Goal: Information Seeking & Learning: Learn about a topic

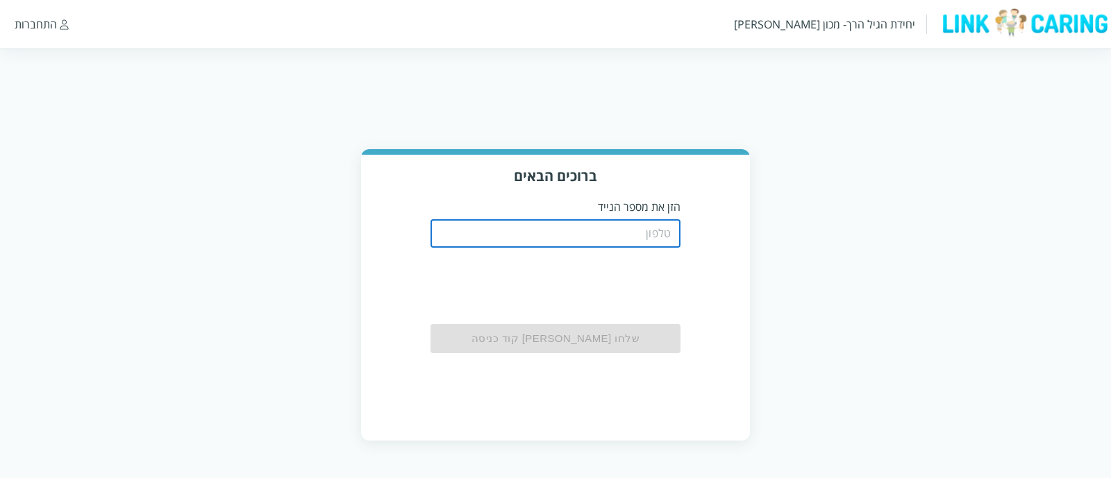
click at [583, 241] on input "tel" at bounding box center [556, 234] width 250 height 28
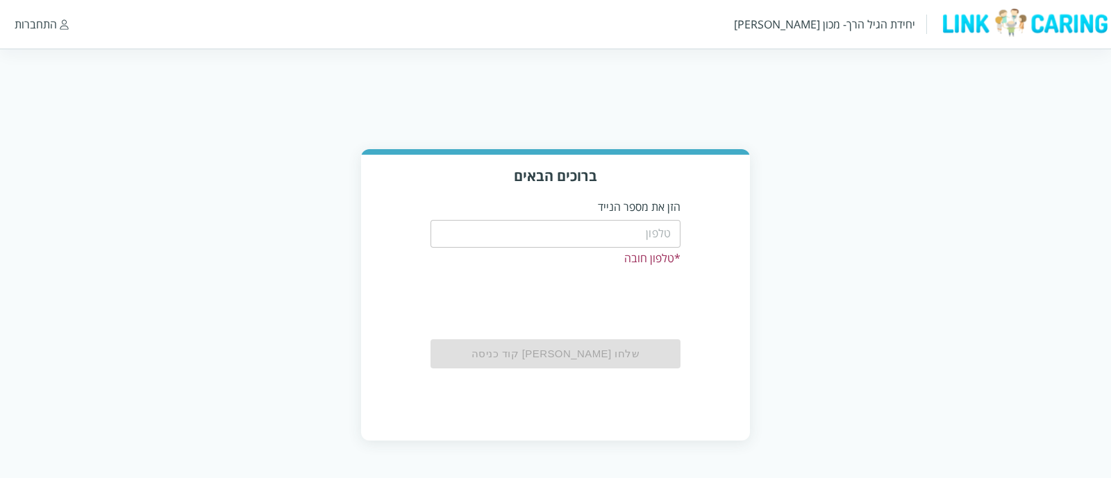
click at [170, 281] on div "ברוכים הבאים הזן את מספר הנייד ​ * טלפון חובה שלחו [PERSON_NAME] קוד כניסה" at bounding box center [555, 295] width 1111 height 292
click at [615, 234] on input "tel" at bounding box center [556, 234] width 250 height 28
type input "0544499999"
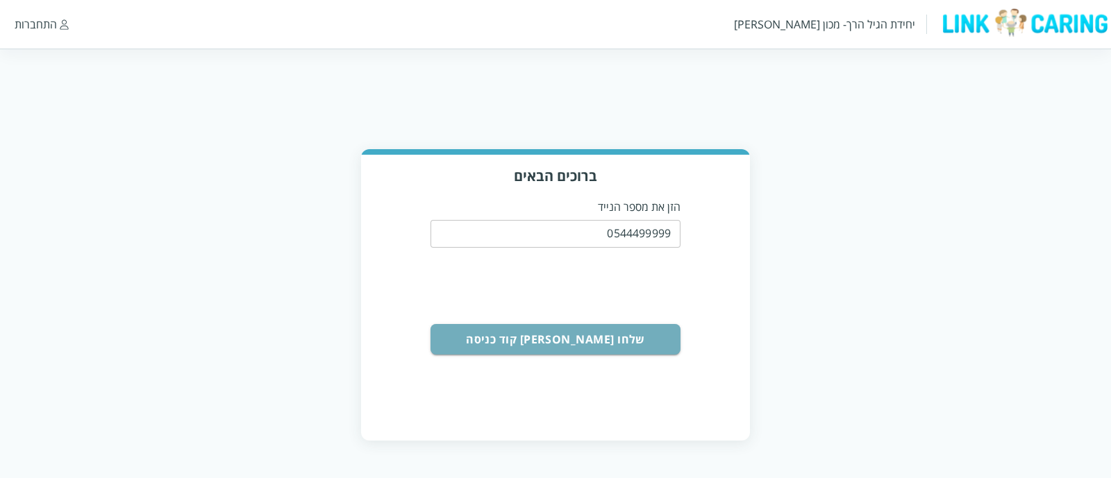
click at [610, 333] on button "שלחו [PERSON_NAME] קוד כניסה" at bounding box center [556, 339] width 250 height 31
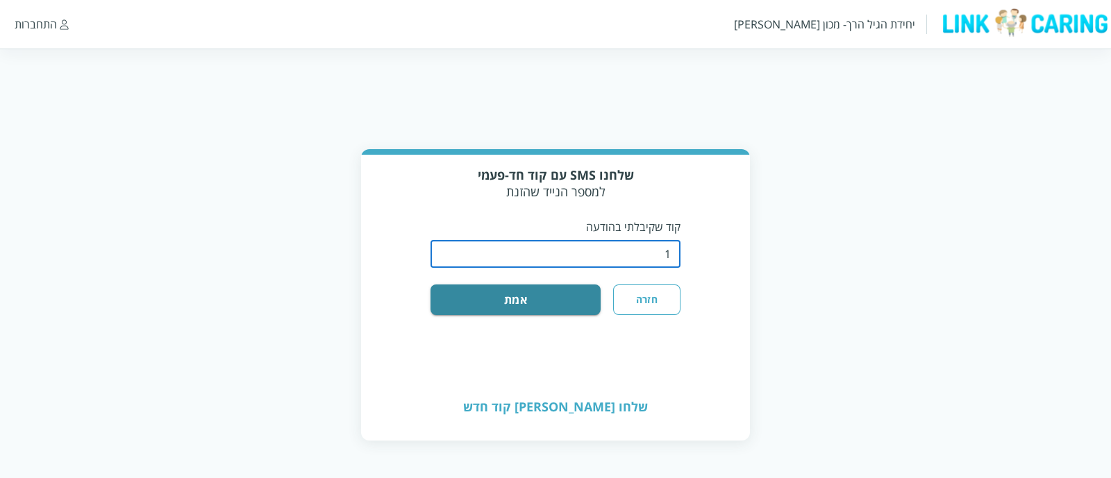
click at [603, 256] on input "string" at bounding box center [556, 254] width 250 height 28
type input "1234"
click at [554, 305] on button "אמת" at bounding box center [516, 300] width 170 height 31
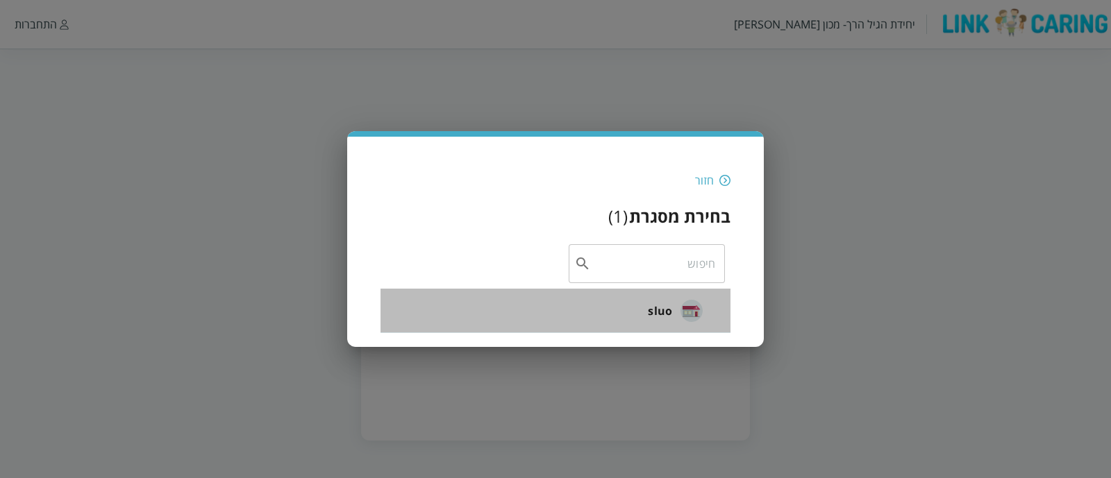
click at [635, 310] on li "sluo" at bounding box center [556, 311] width 350 height 44
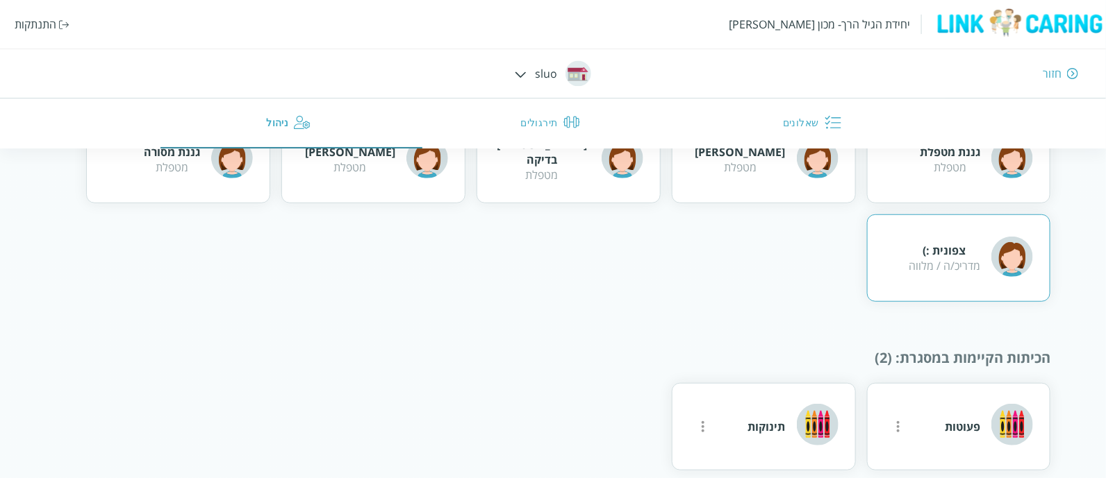
scroll to position [315, 0]
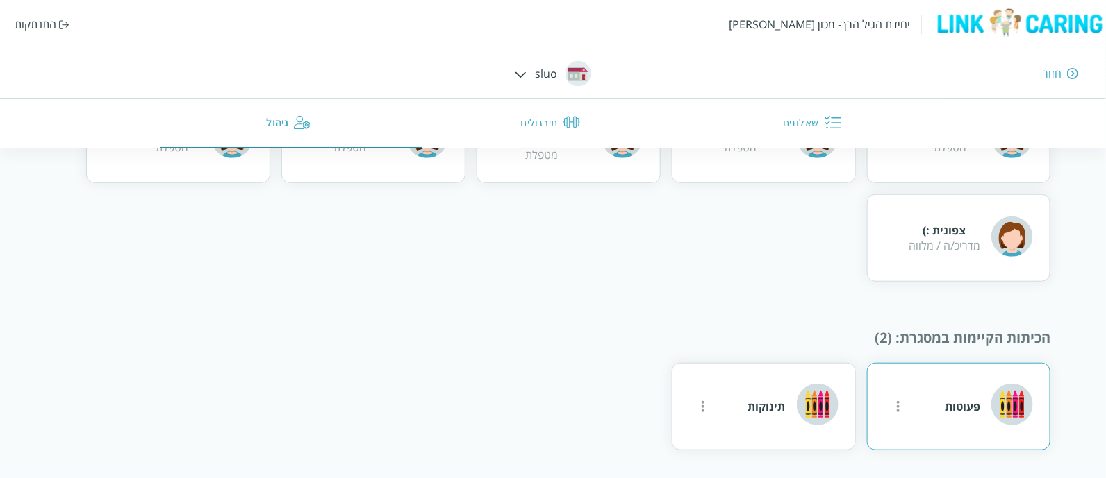
click at [1002, 390] on img at bounding box center [1012, 405] width 42 height 42
click at [942, 406] on div "פעוטות" at bounding box center [959, 406] width 184 height 87
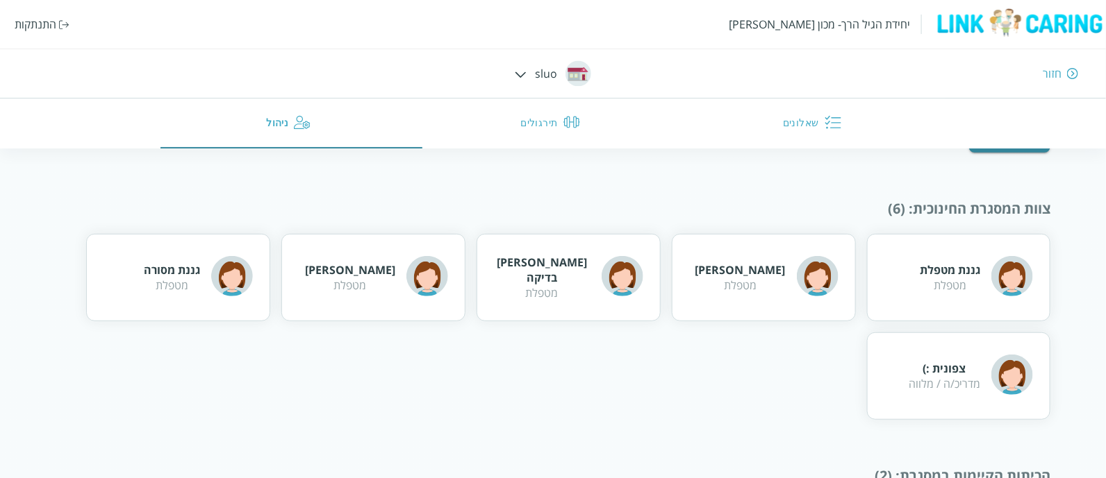
scroll to position [176, 0]
click at [542, 76] on div "חזור" at bounding box center [806, 73] width 543 height 15
click at [515, 74] on img at bounding box center [521, 75] width 12 height 6
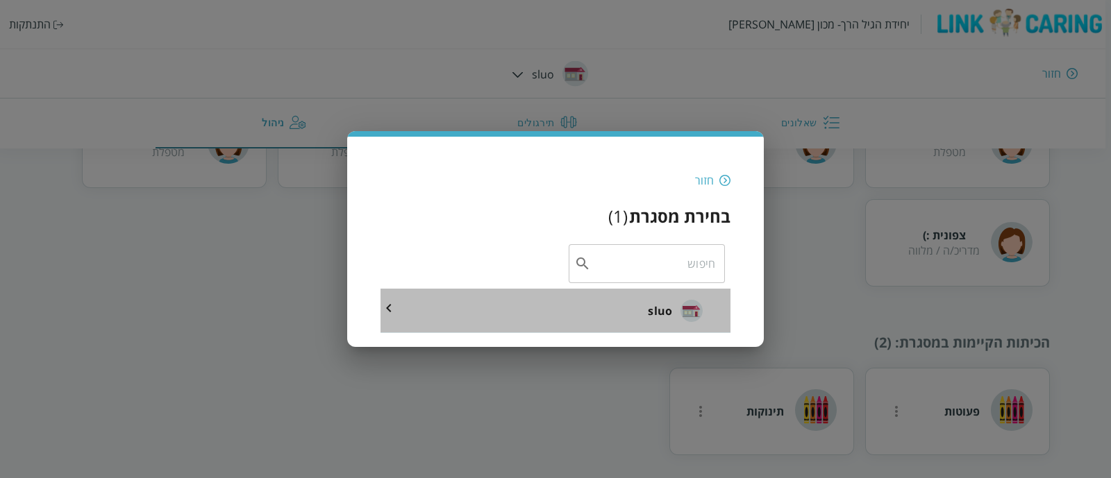
click at [606, 307] on li "sluo" at bounding box center [556, 311] width 350 height 44
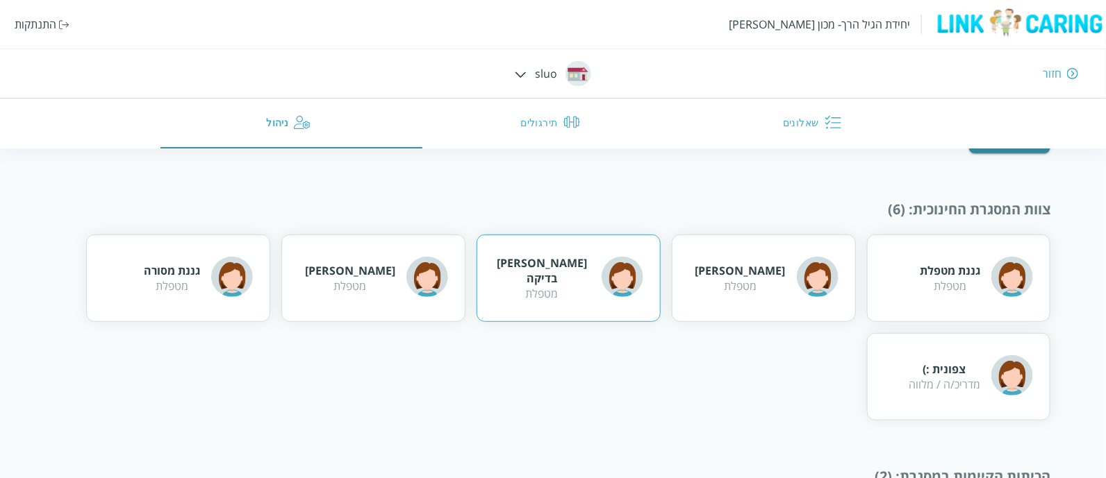
scroll to position [315, 0]
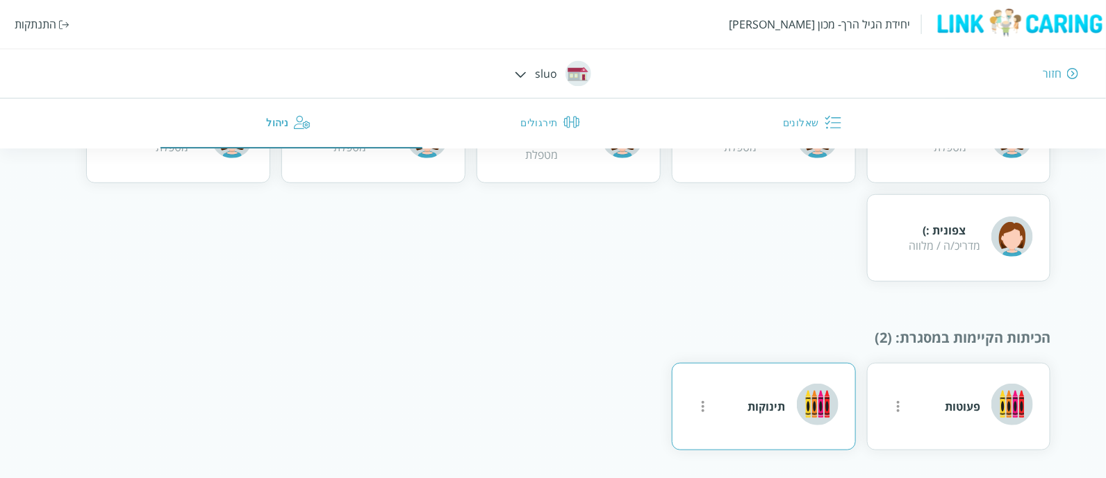
click at [753, 433] on div "תינוקות" at bounding box center [764, 406] width 184 height 87
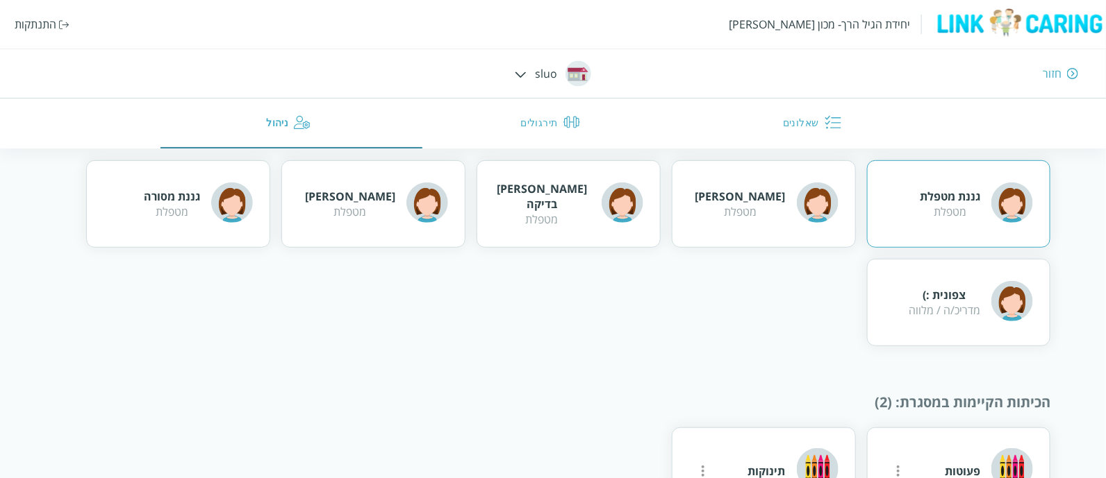
scroll to position [0, 0]
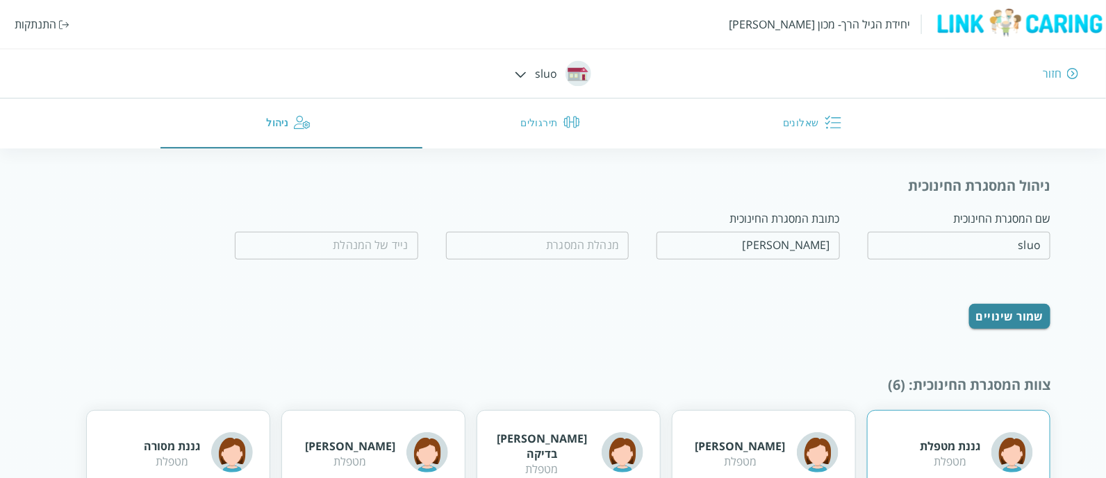
click at [944, 449] on div "גננת מטפלת" at bounding box center [949, 446] width 60 height 15
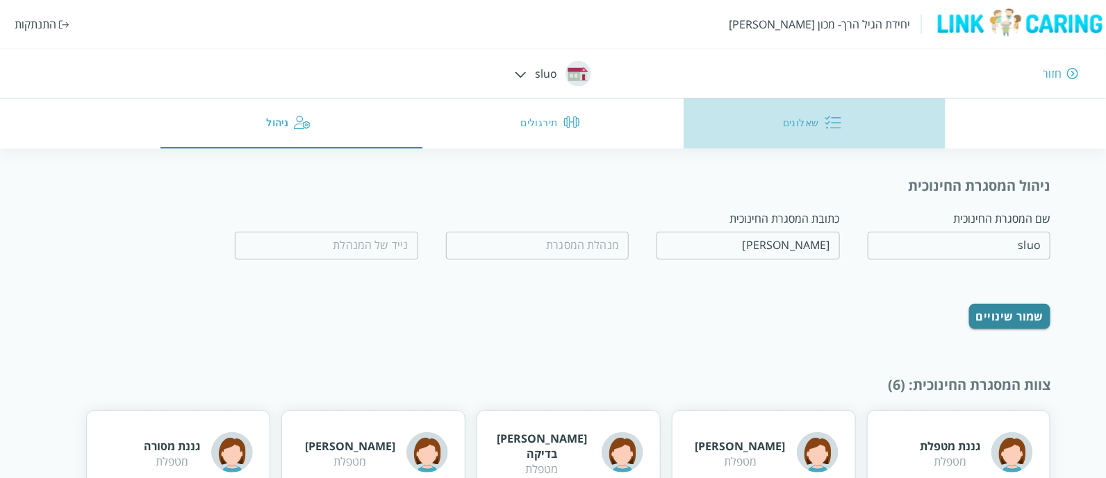
click at [829, 101] on button "שאלונים" at bounding box center [814, 124] width 262 height 50
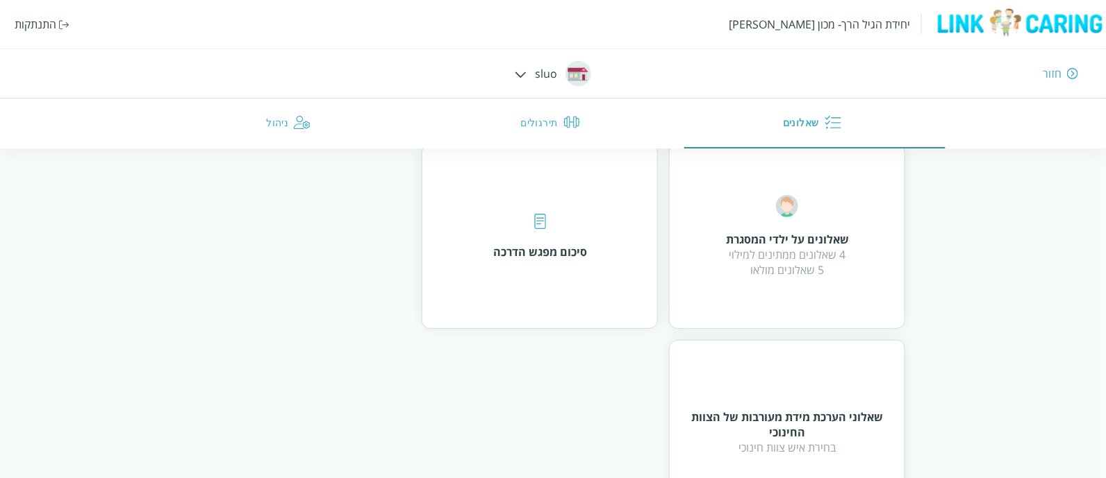
scroll to position [128, 0]
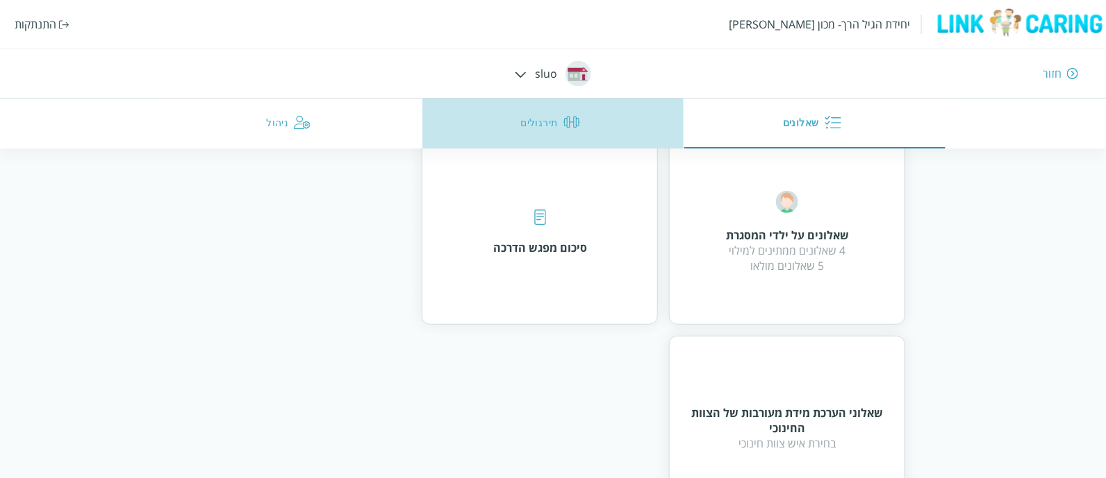
click at [526, 129] on button "תירגולים" at bounding box center [553, 124] width 262 height 50
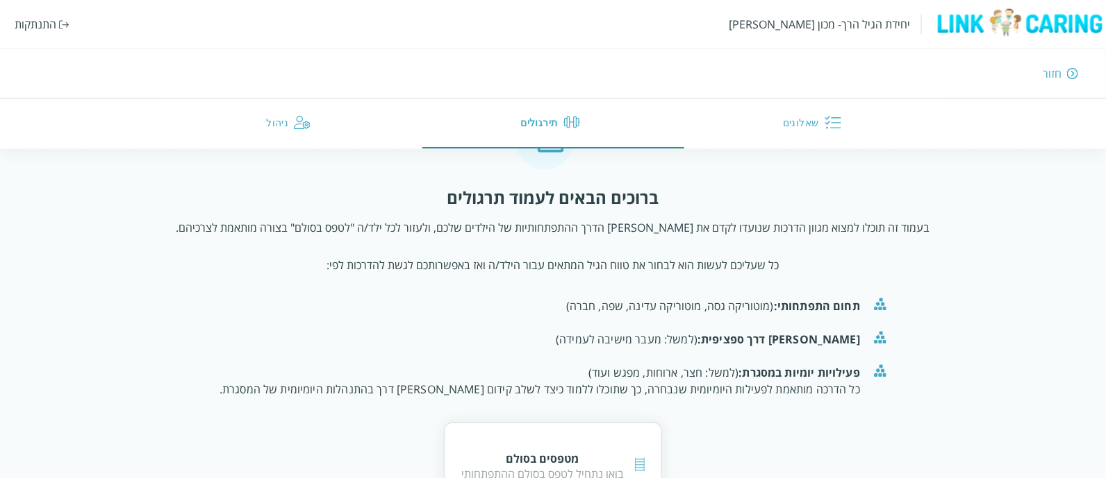
scroll to position [125, 0]
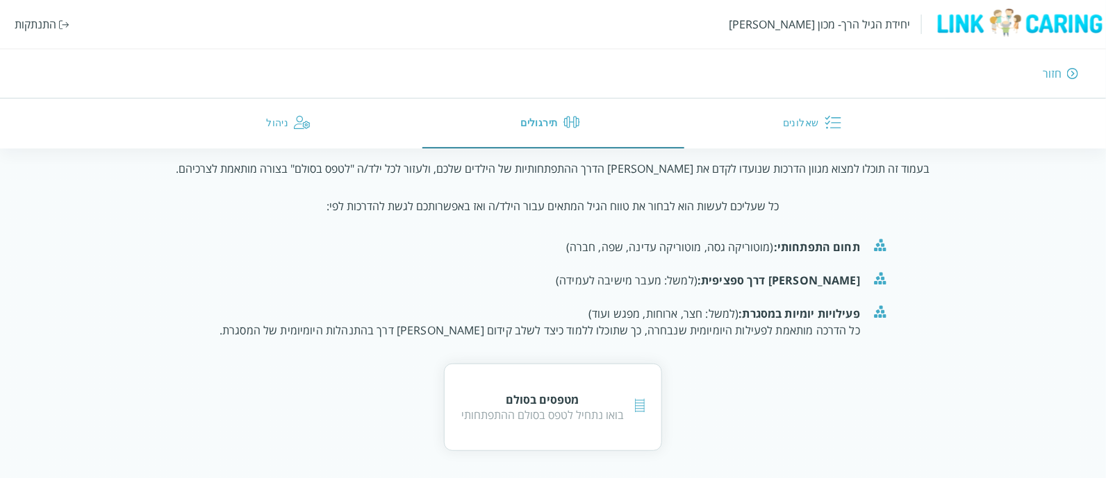
click at [830, 126] on img "button" at bounding box center [832, 122] width 17 height 17
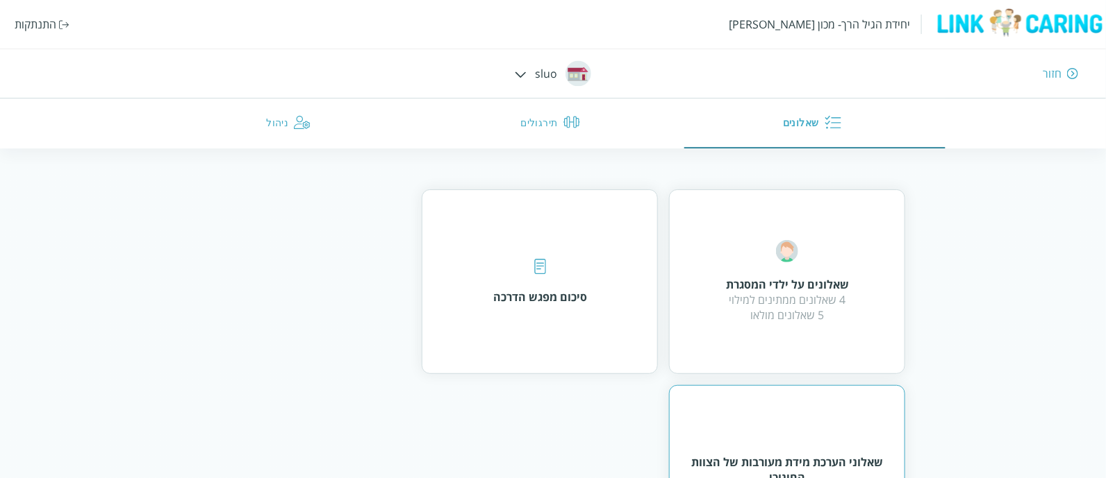
scroll to position [198, 0]
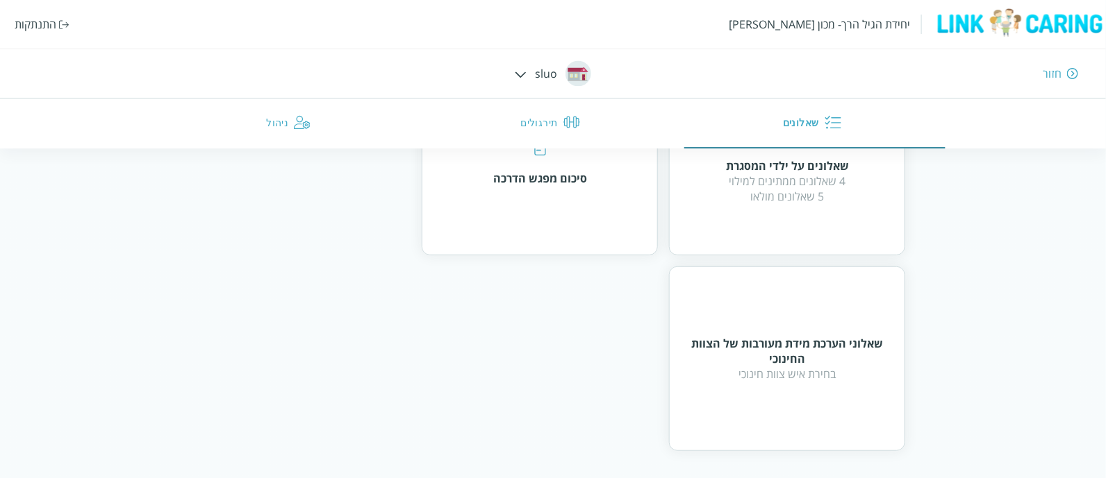
click at [264, 112] on button "ניהול" at bounding box center [291, 124] width 262 height 50
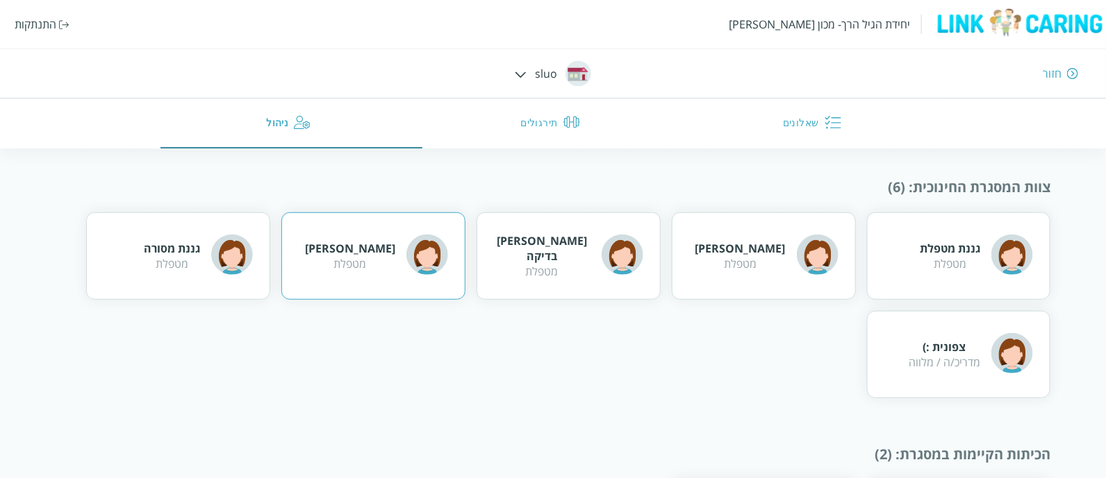
click at [413, 265] on img at bounding box center [427, 254] width 42 height 42
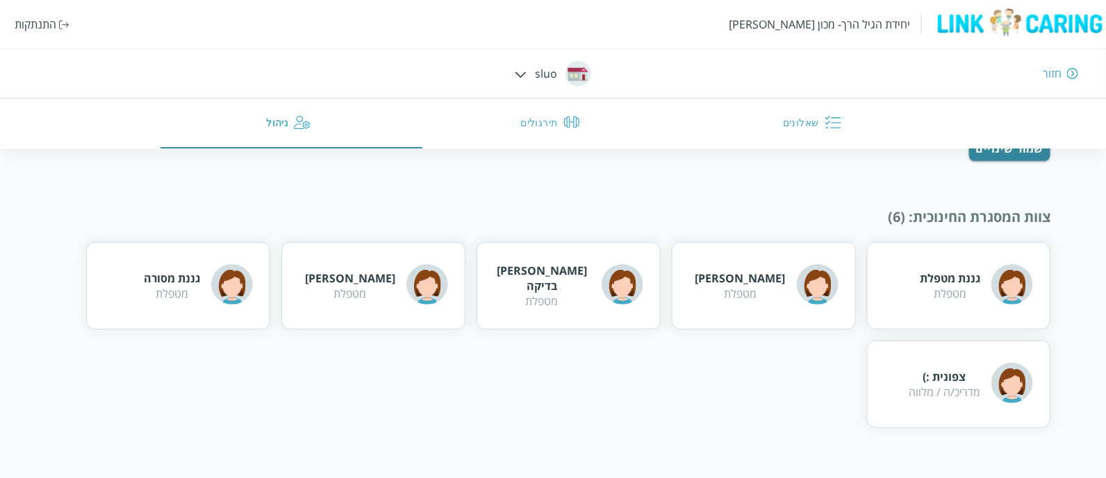
scroll to position [141, 0]
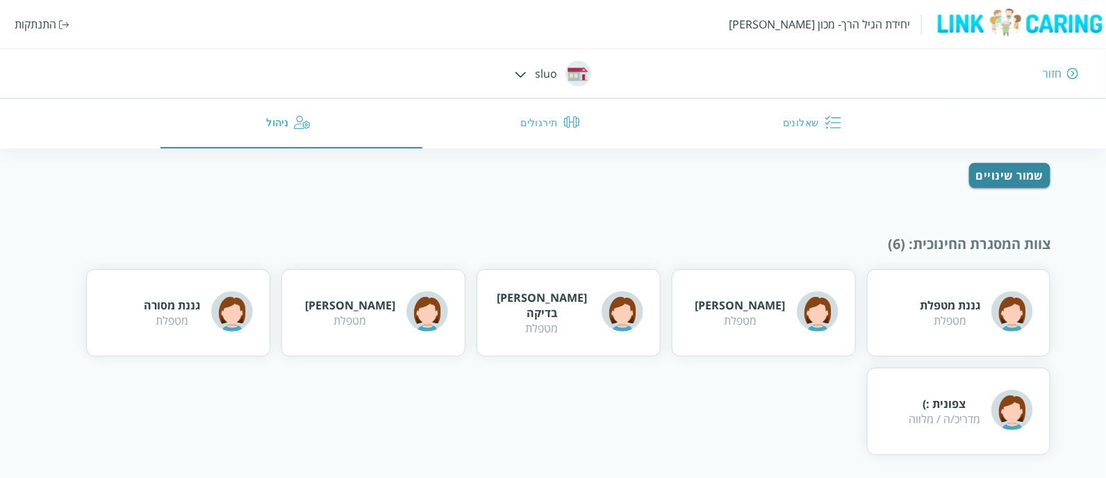
drag, startPoint x: 417, startPoint y: 235, endPoint x: 549, endPoint y: 265, distance: 135.3
click at [558, 262] on div "ניהול המסגרת החינוכית שם המסגרת החינוכית sluo ​ כתובת המסגרת החינוכית [PERSON_N…" at bounding box center [553, 329] width 995 height 589
click at [440, 303] on img at bounding box center [427, 311] width 42 height 42
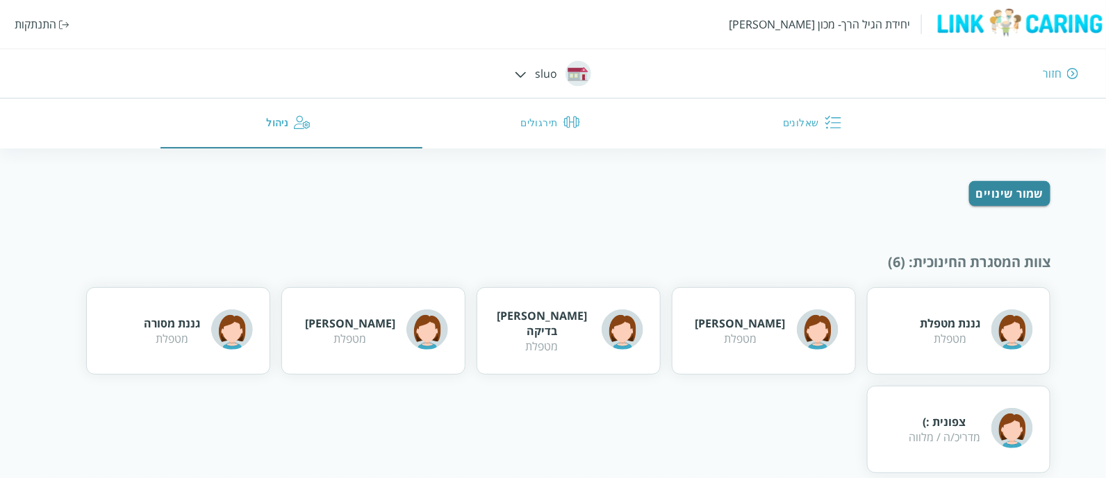
scroll to position [0, 0]
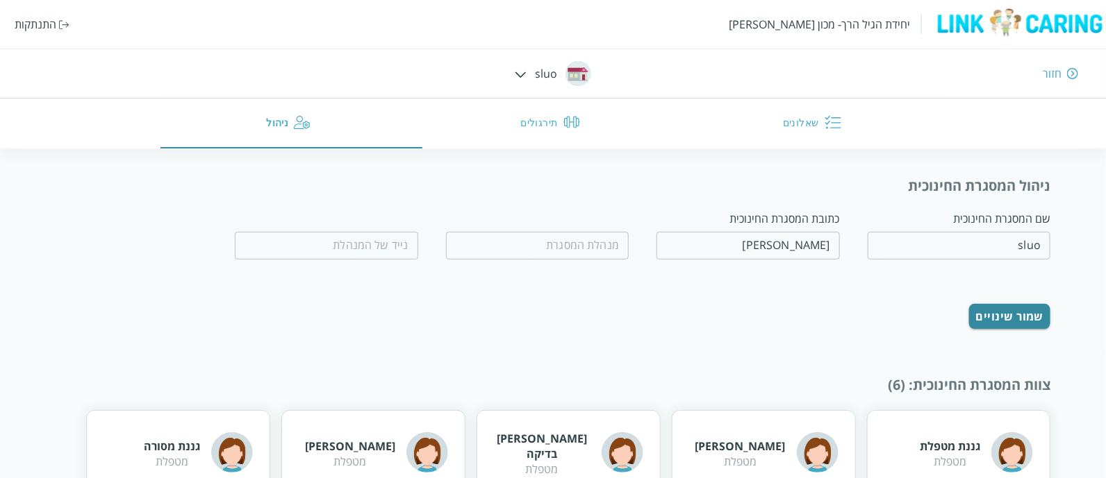
click at [56, 30] on div "התנתקות" at bounding box center [36, 24] width 42 height 15
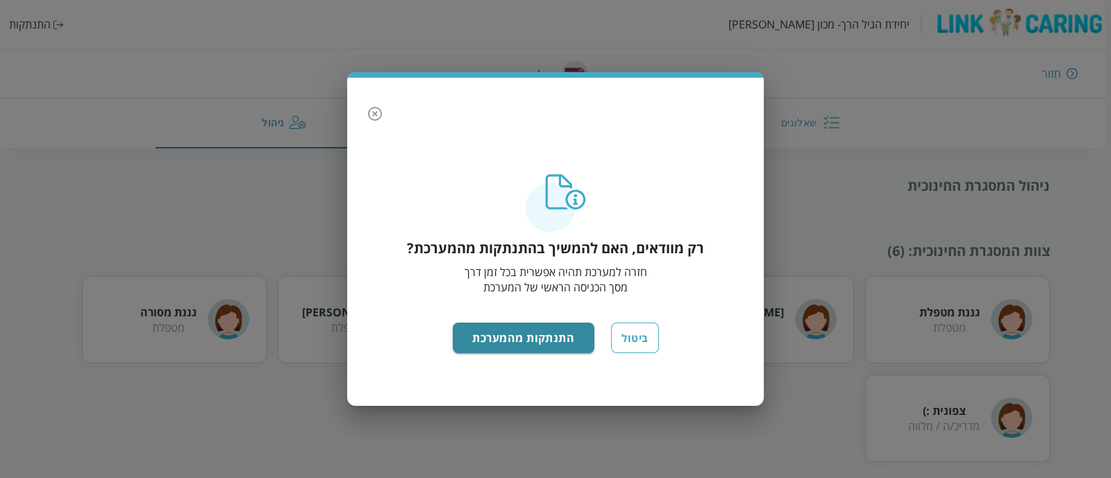
click at [632, 332] on button "ביטול" at bounding box center [634, 338] width 47 height 31
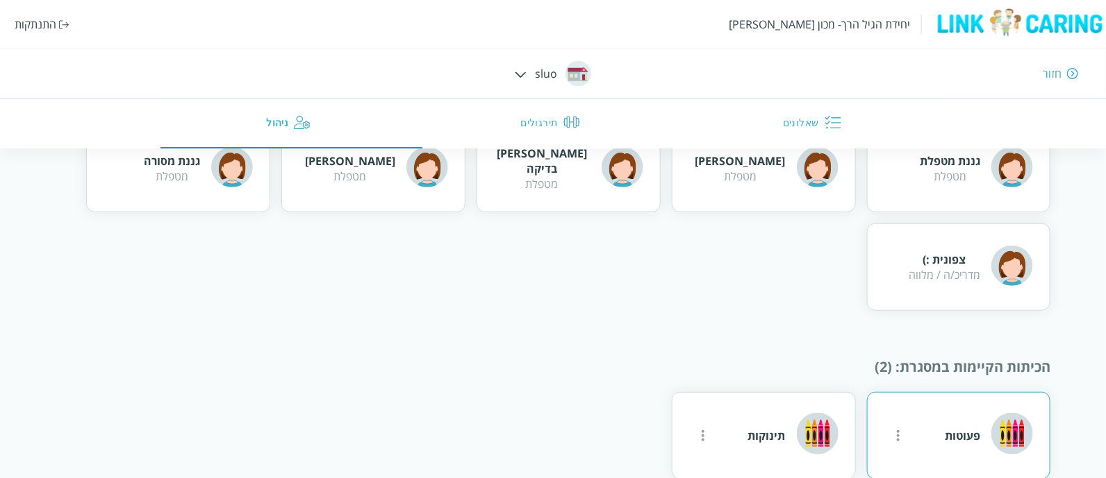
scroll to position [315, 0]
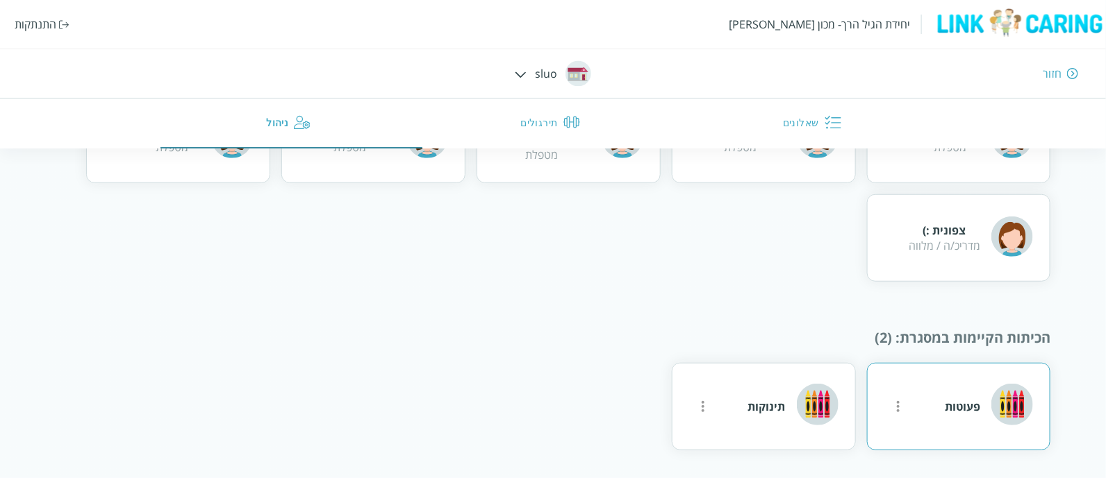
click at [920, 388] on div "פעוטות" at bounding box center [959, 406] width 184 height 87
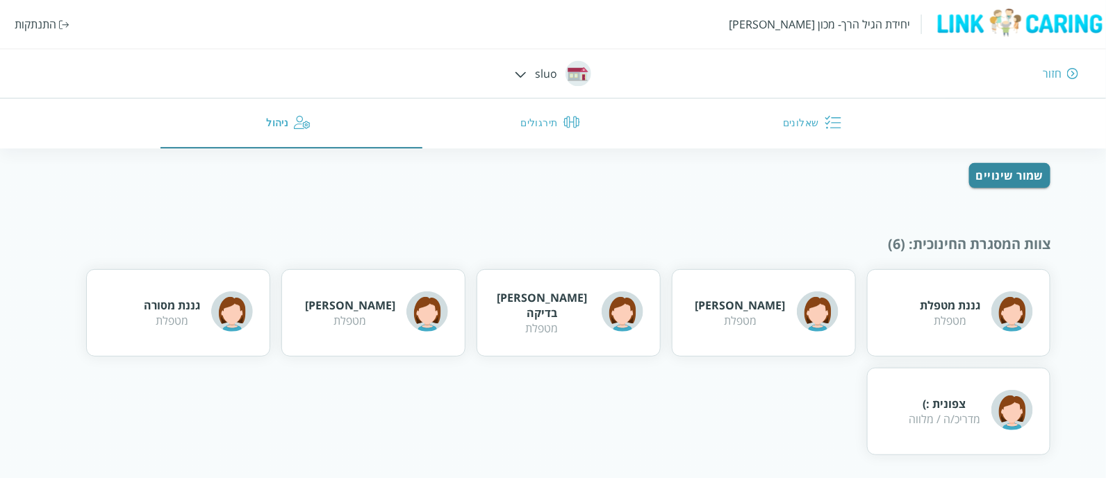
click at [772, 122] on button "שאלונים" at bounding box center [814, 124] width 262 height 50
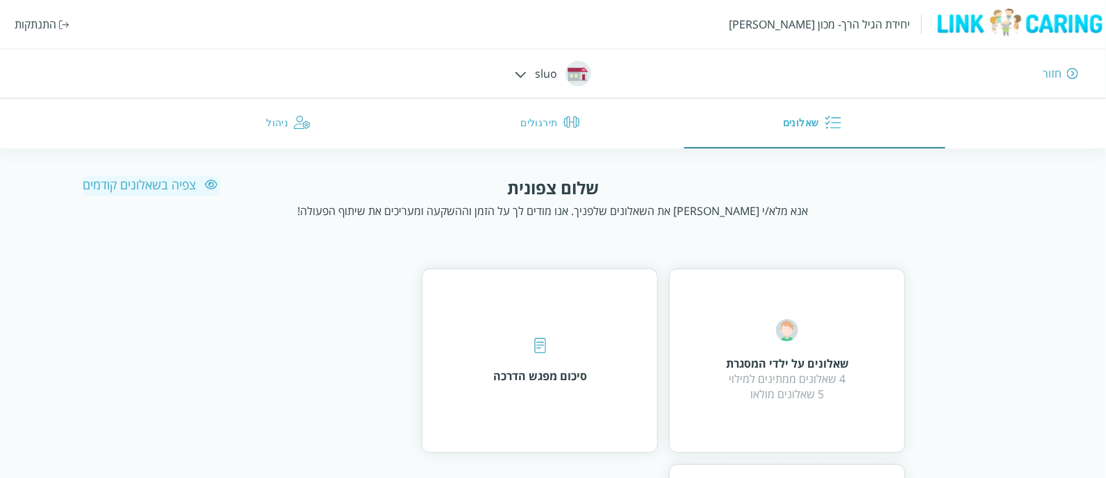
click at [508, 69] on div "יחידת הגיל הרך- מכון [PERSON_NAME] התנתקות חזור sluo שאלונים תירגולים ניהול" at bounding box center [553, 74] width 1106 height 149
click at [529, 78] on div "יחידת הגיל הרך- מכון [PERSON_NAME] התנתקות חזור sluo שאלונים תירגולים ניהול" at bounding box center [553, 74] width 1106 height 149
click at [519, 81] on div at bounding box center [521, 73] width 12 height 15
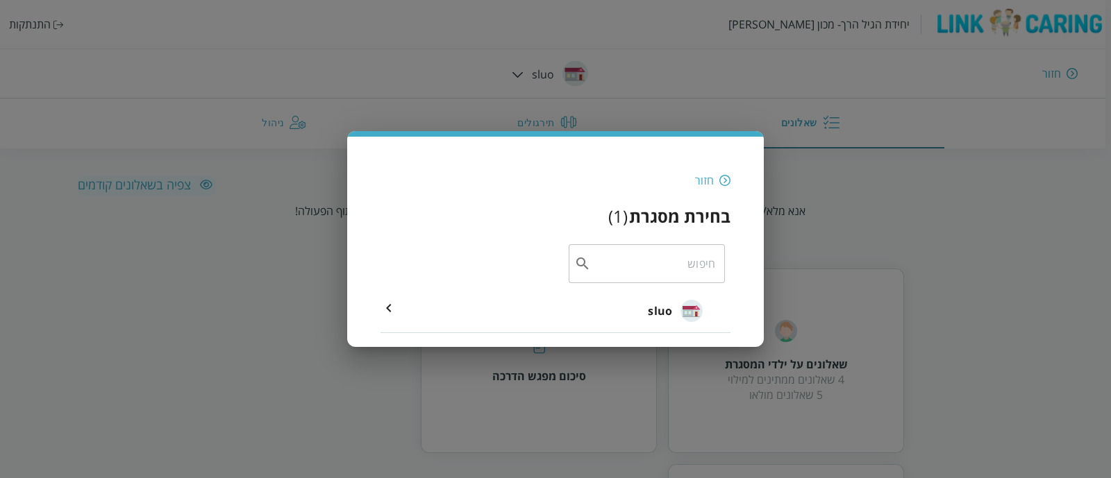
click at [238, 404] on div "חזור בחירת מסגרת ( 1 ) ​ sluo" at bounding box center [555, 239] width 1111 height 478
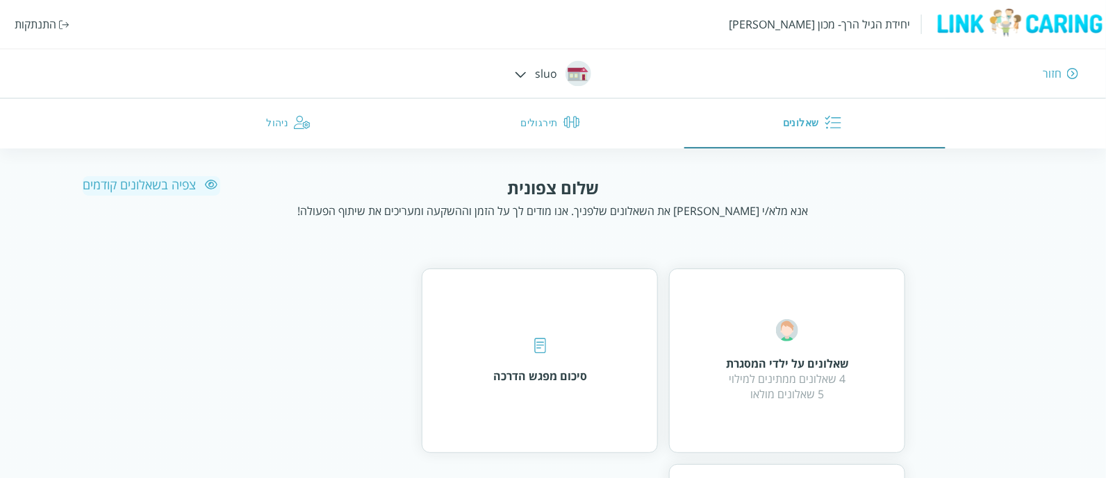
click at [131, 181] on div "צפיה בשאלונים קודמים" at bounding box center [151, 184] width 137 height 17
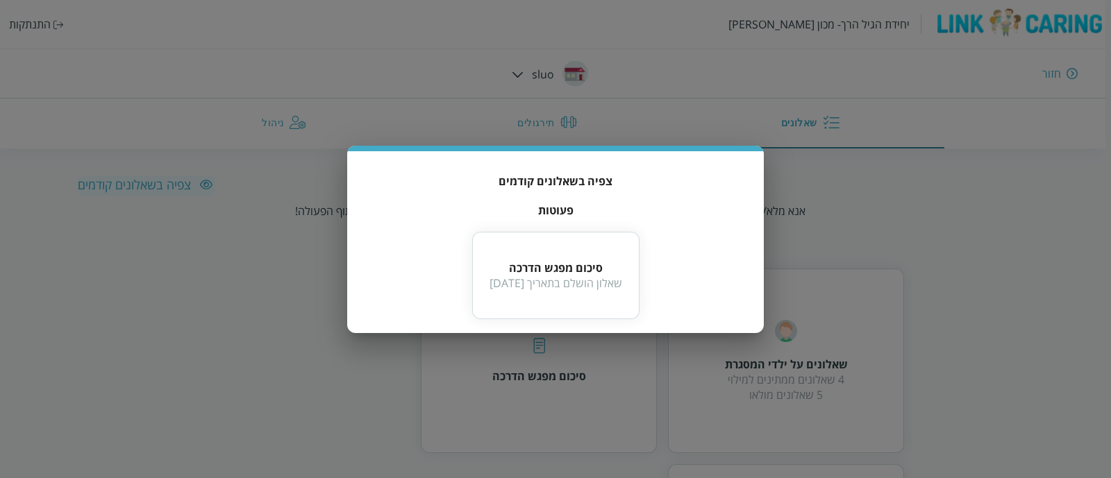
click at [997, 314] on div "צפיה בשאלונים קודמים פעוטות סיכום מפגש הדרכה שאלון הושלם בתאריך [DATE]" at bounding box center [555, 239] width 1111 height 478
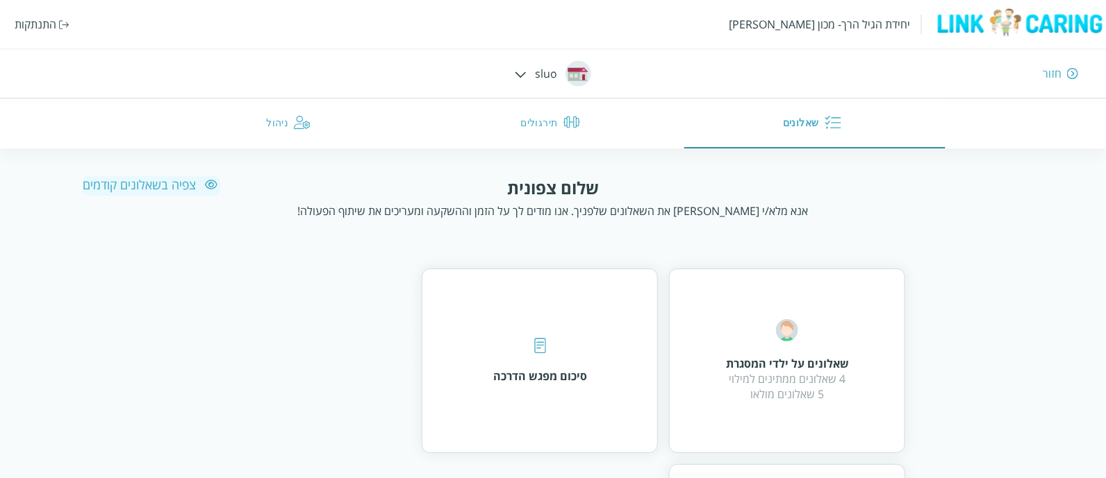
click at [561, 131] on button "תירגולים" at bounding box center [553, 124] width 262 height 50
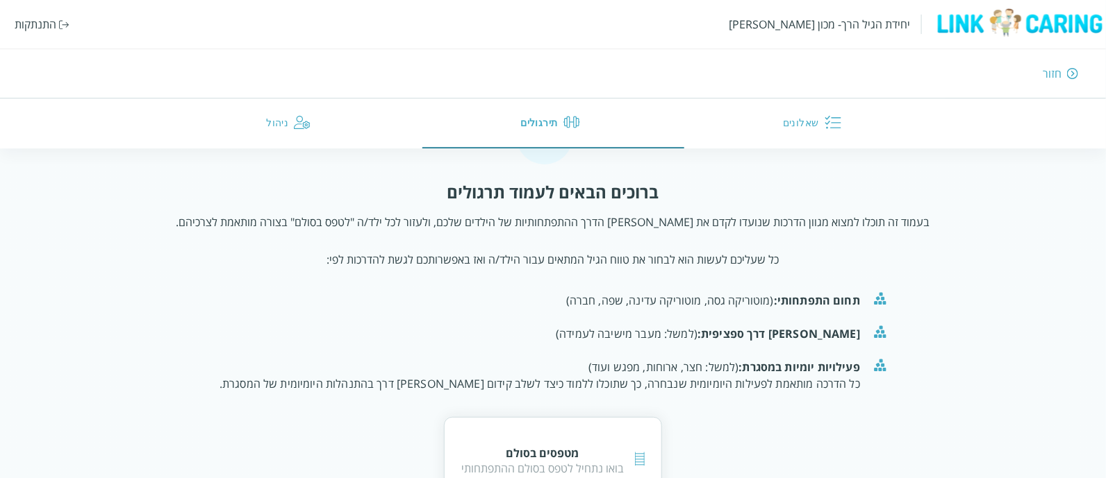
scroll to position [125, 0]
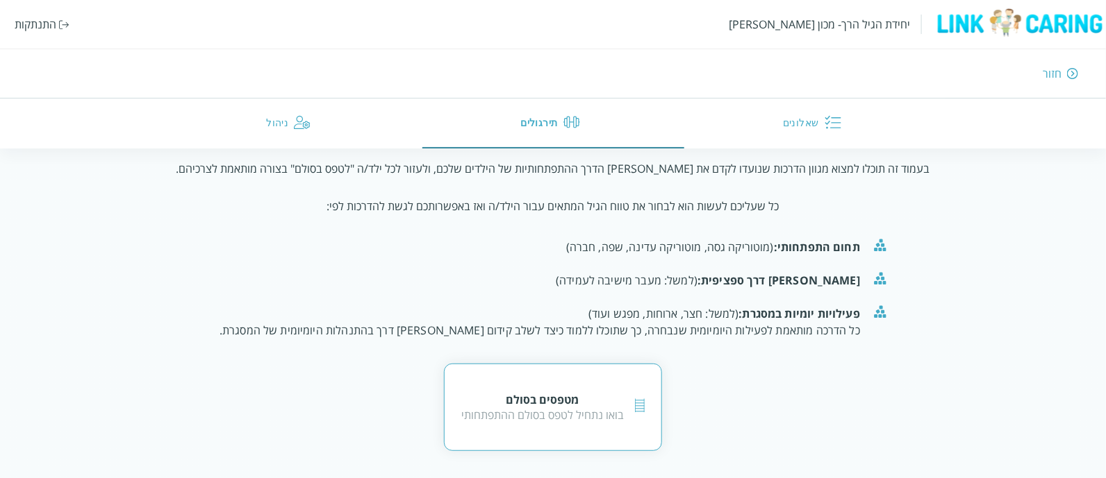
click at [597, 417] on div "בואו נתחיל לטפס בסולם ההתפתחותי" at bounding box center [542, 415] width 162 height 15
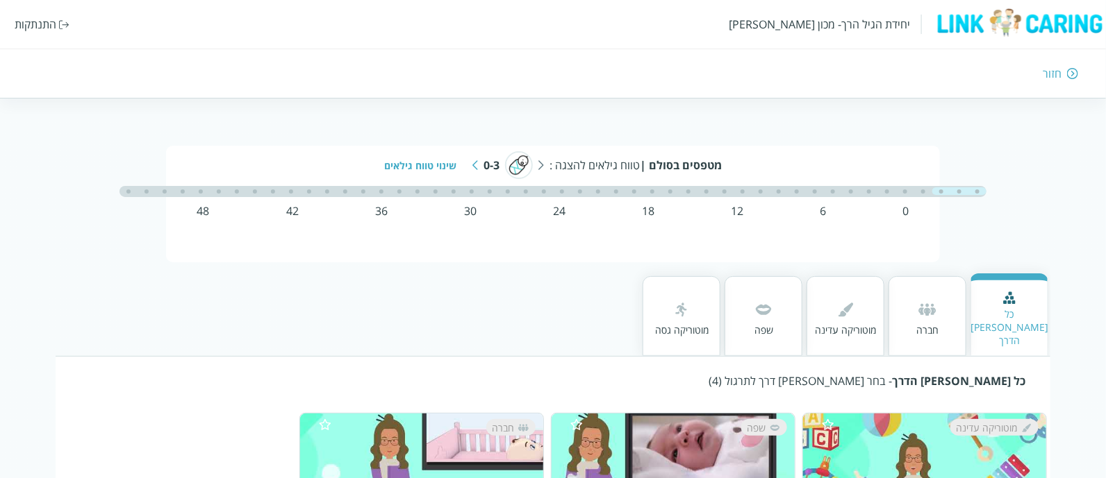
click at [476, 169] on img at bounding box center [475, 165] width 6 height 10
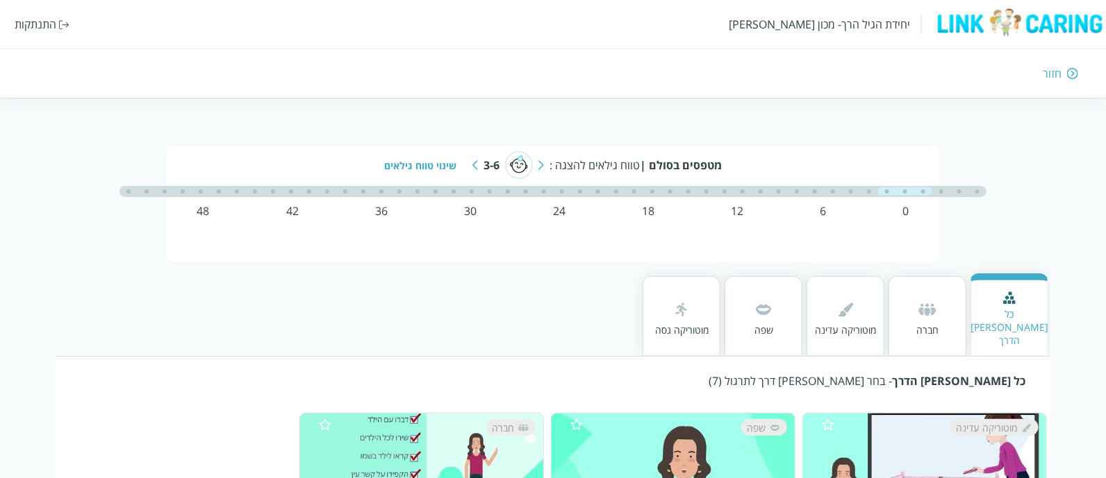
click at [928, 324] on div "חברה" at bounding box center [927, 330] width 22 height 13
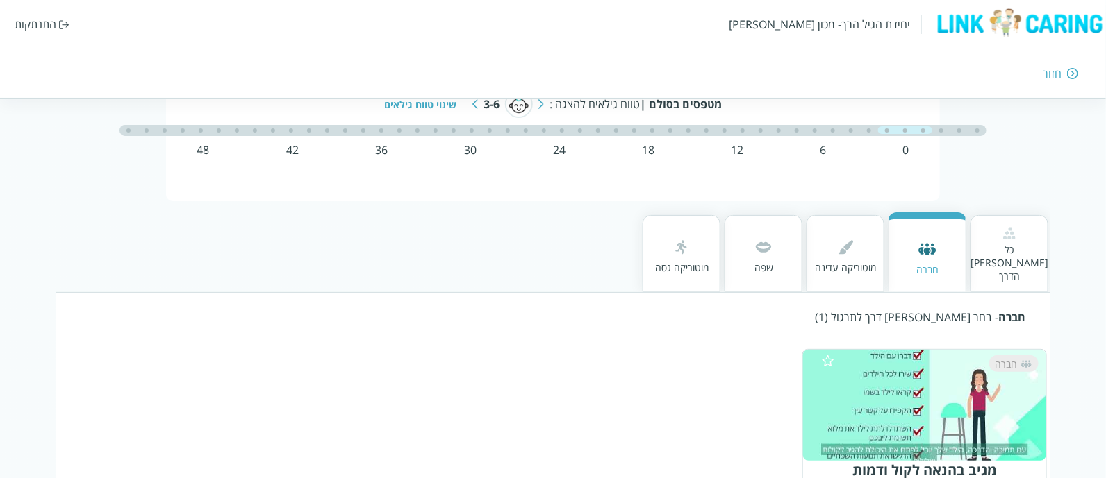
scroll to position [121, 0]
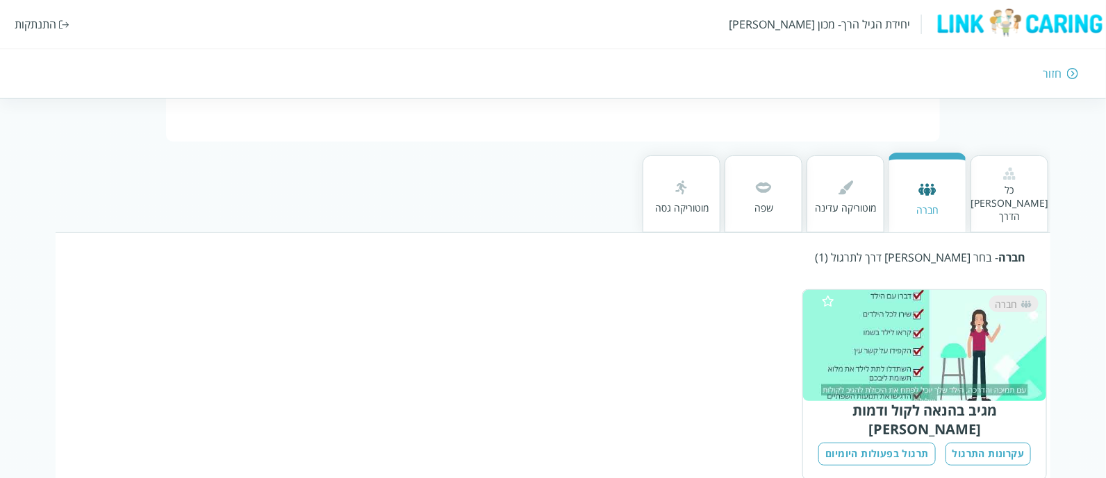
click at [1003, 203] on div "כל [PERSON_NAME] הדרך" at bounding box center [1009, 194] width 78 height 77
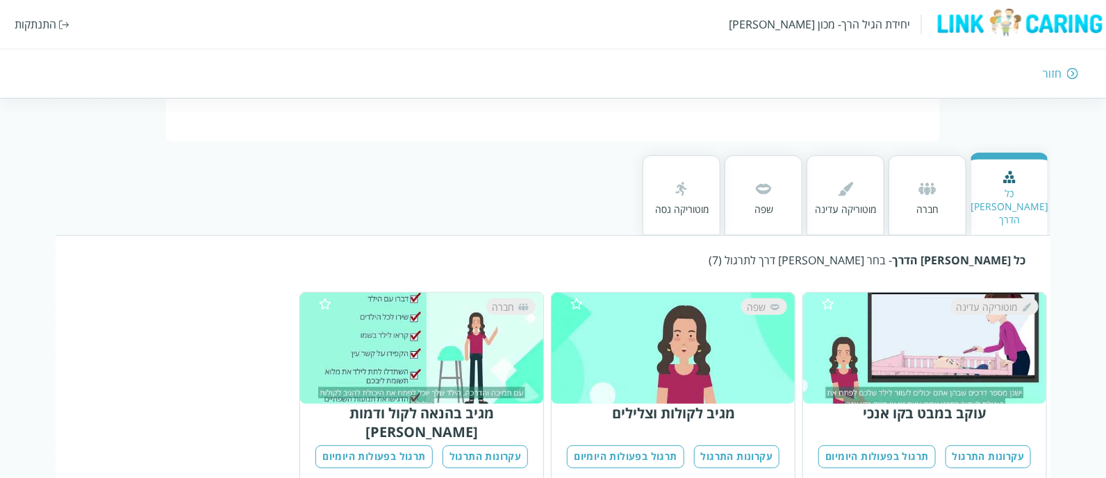
click at [878, 210] on div "מוטוריקה עדינה" at bounding box center [845, 196] width 78 height 80
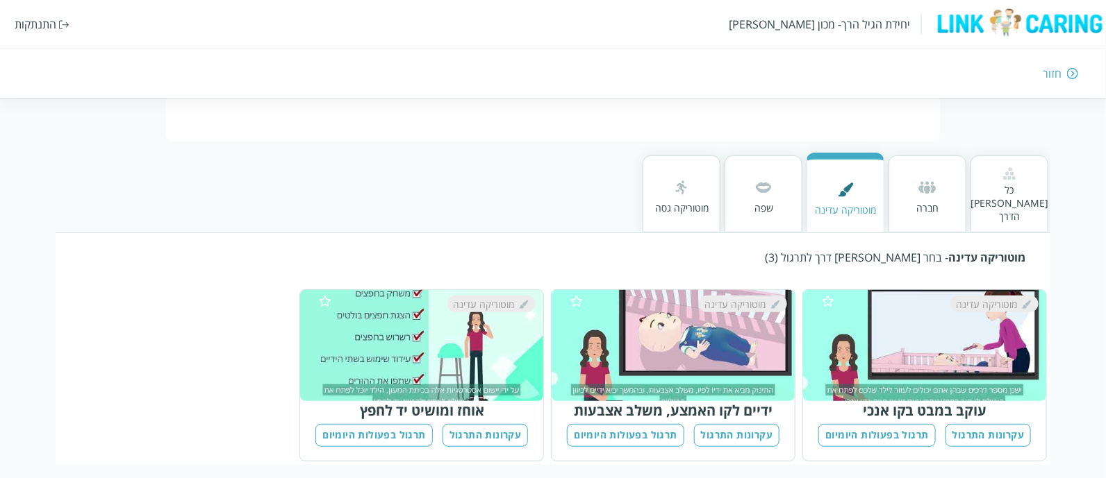
drag, startPoint x: 744, startPoint y: 184, endPoint x: 693, endPoint y: 199, distance: 52.9
click at [744, 185] on div "שפה" at bounding box center [763, 194] width 78 height 77
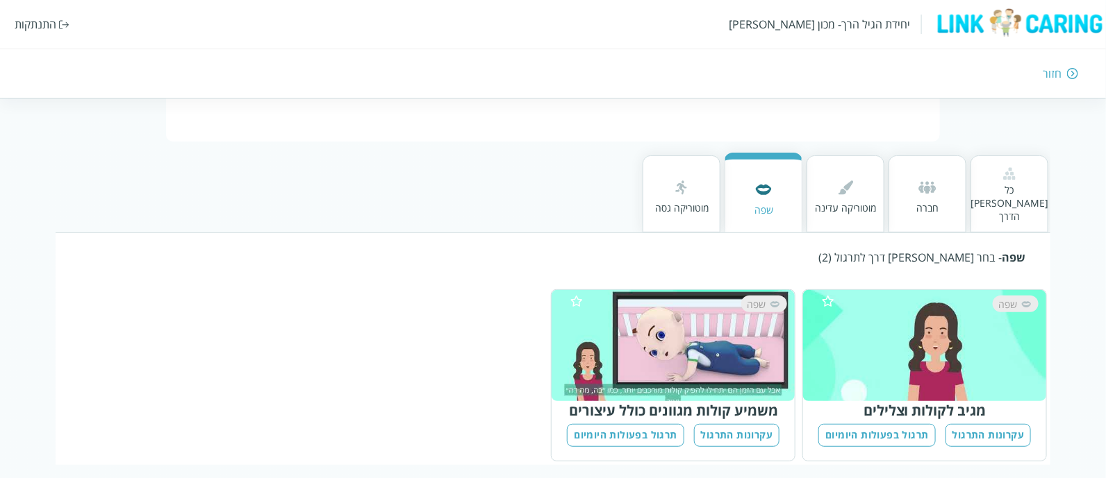
click at [931, 233] on div "שפה - בחר [PERSON_NAME] דרך לתרגול (2) שפה מגיב לקולות וצלילים עקרונות התרגול ת…" at bounding box center [553, 349] width 995 height 233
click at [933, 201] on div "חברה" at bounding box center [927, 207] width 22 height 13
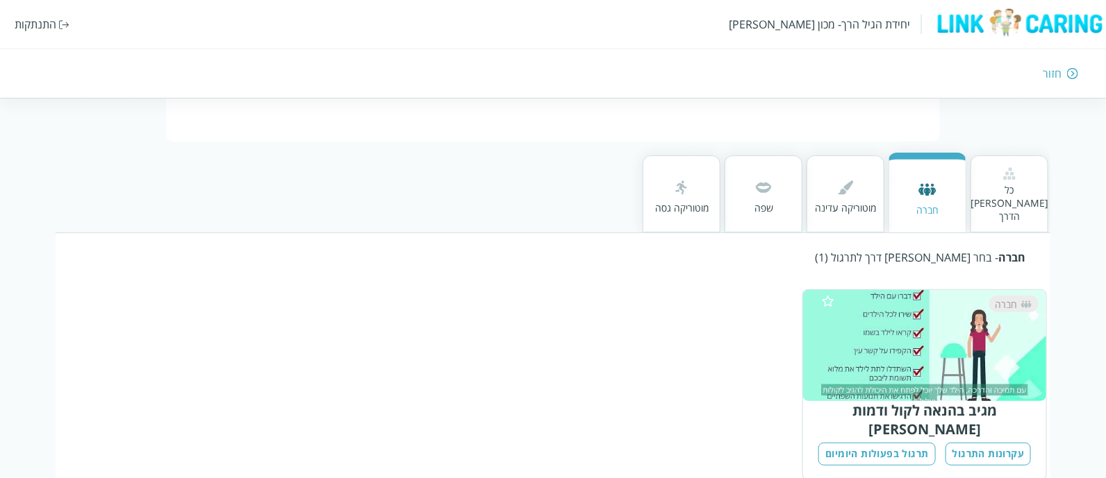
click at [978, 443] on button "עקרונות התרגול" at bounding box center [988, 454] width 86 height 23
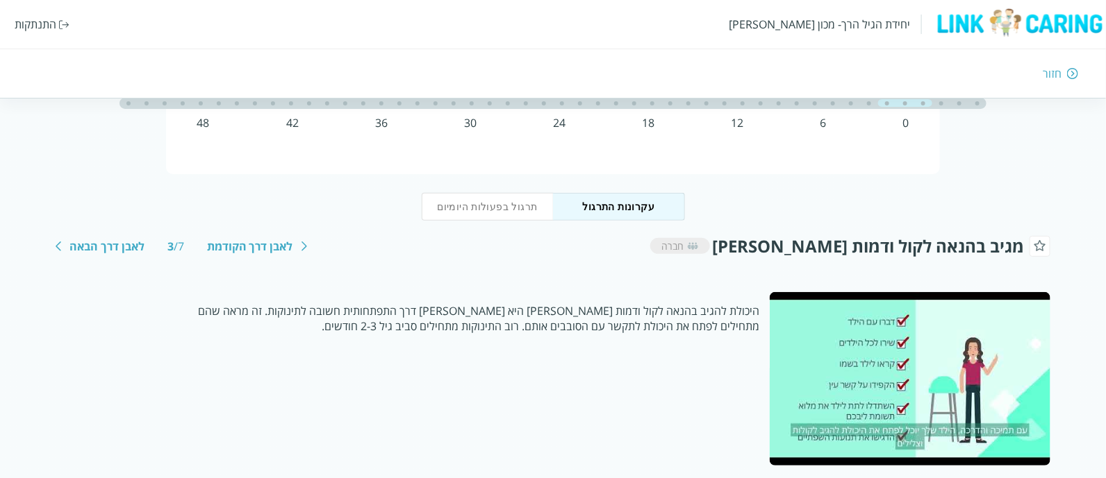
scroll to position [173, 0]
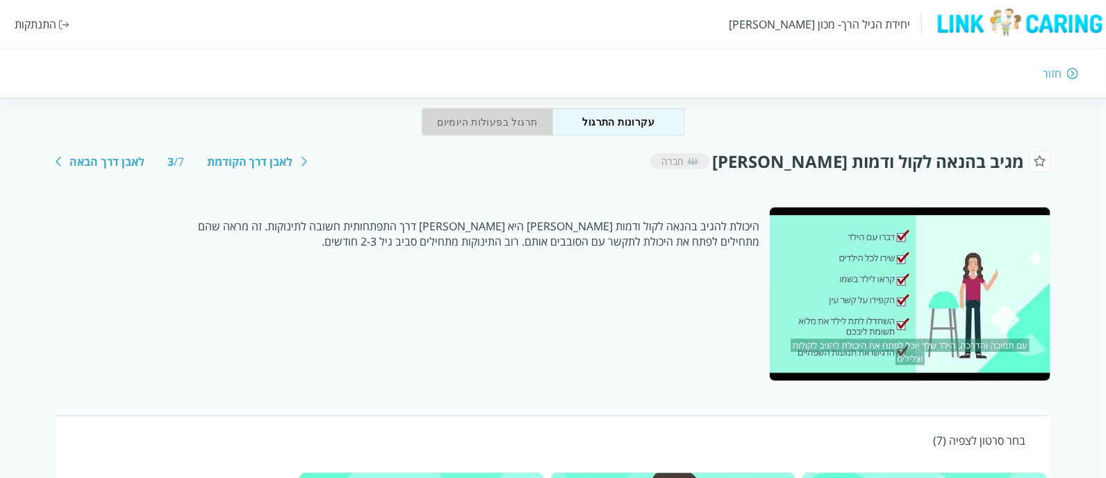
click at [470, 124] on button "תרגול בפעולות היומיום" at bounding box center [488, 122] width 132 height 28
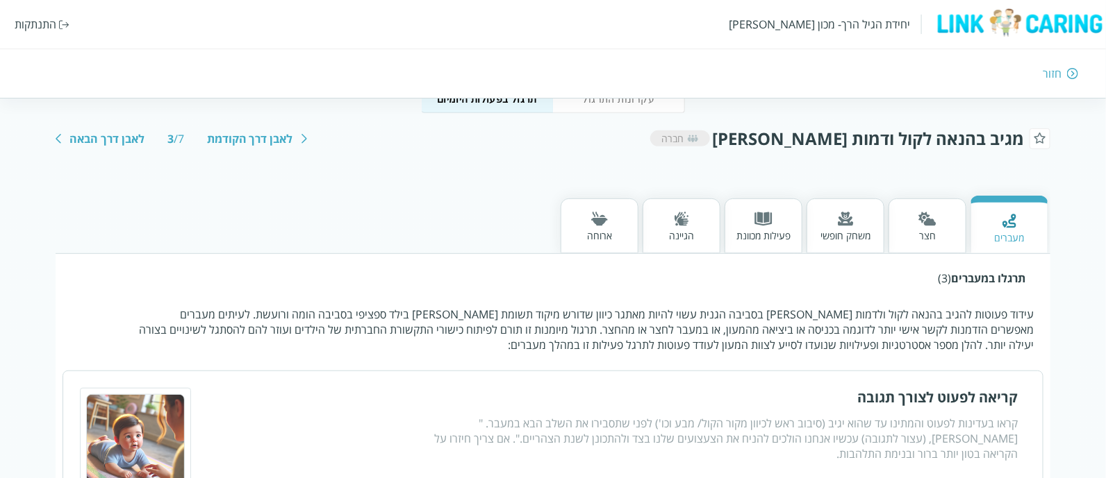
scroll to position [260, 0]
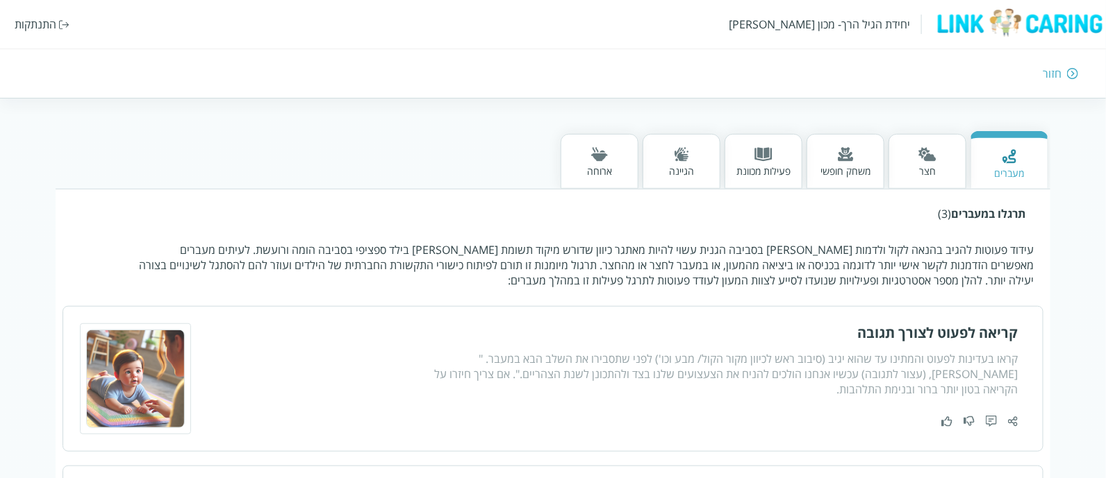
click at [927, 176] on div "חצר" at bounding box center [927, 171] width 18 height 13
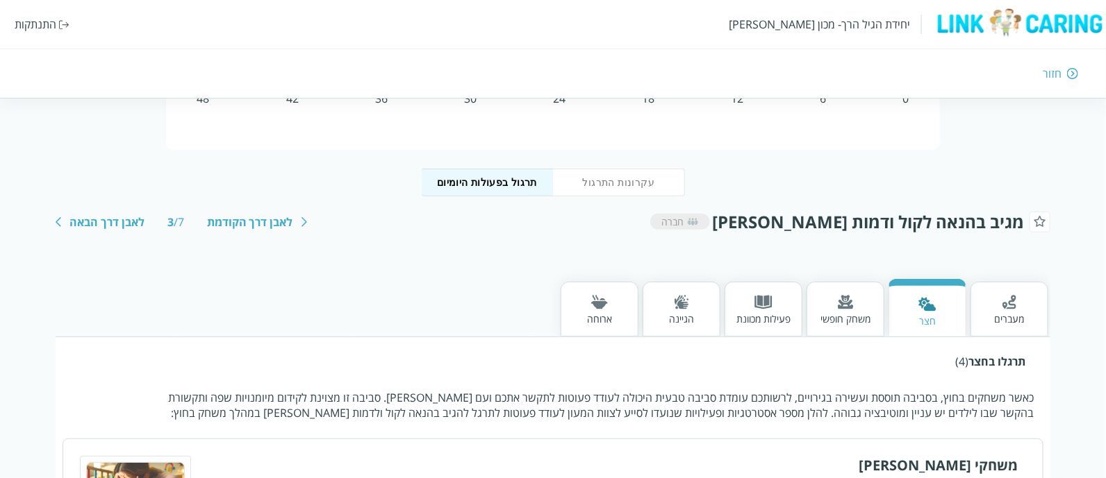
scroll to position [86, 0]
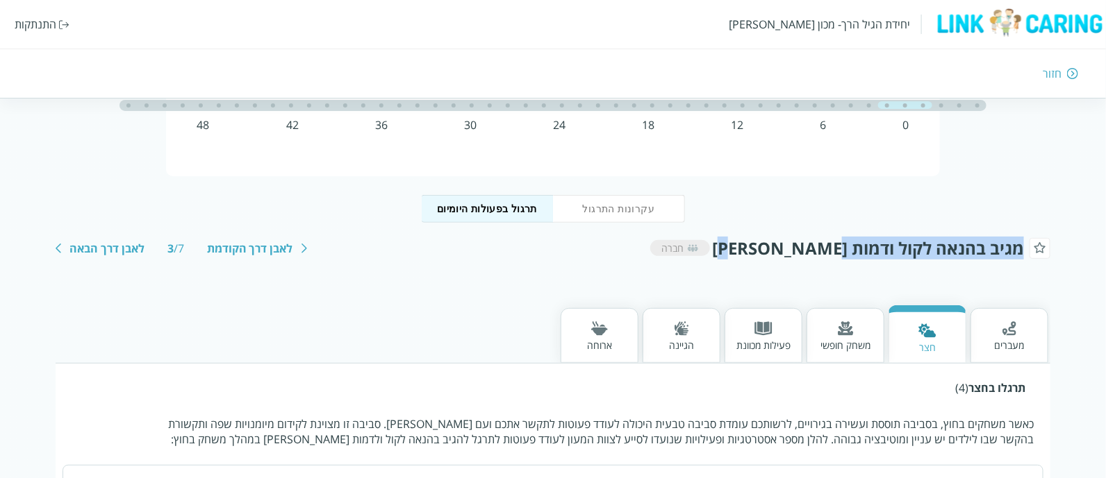
drag, startPoint x: 1019, startPoint y: 244, endPoint x: 832, endPoint y: 256, distance: 187.1
click at [832, 256] on span "מגיב בהנאה לקול ודמות [PERSON_NAME]" at bounding box center [868, 248] width 312 height 23
click at [895, 256] on span "מגיב בהנאה לקול ודמות [PERSON_NAME]" at bounding box center [868, 248] width 312 height 23
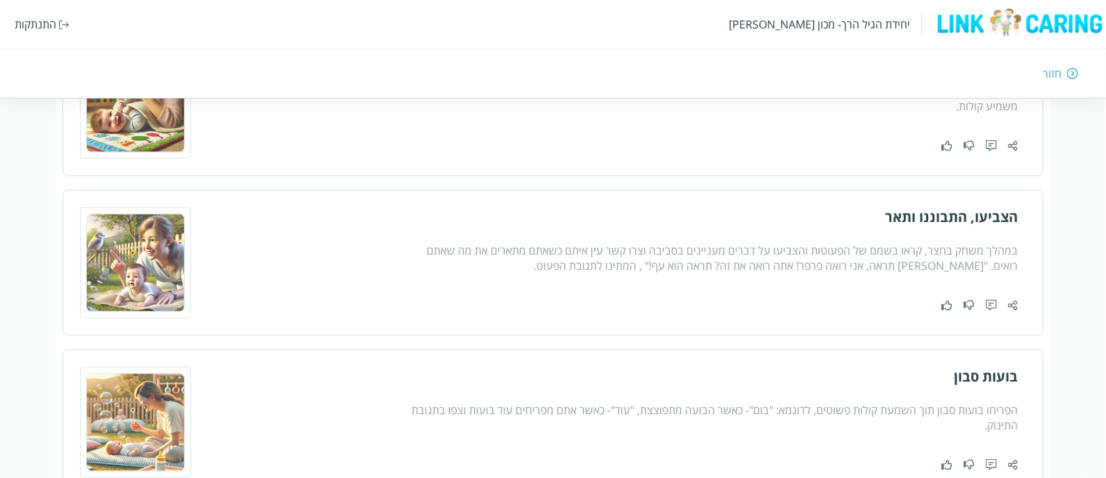
scroll to position [173, 0]
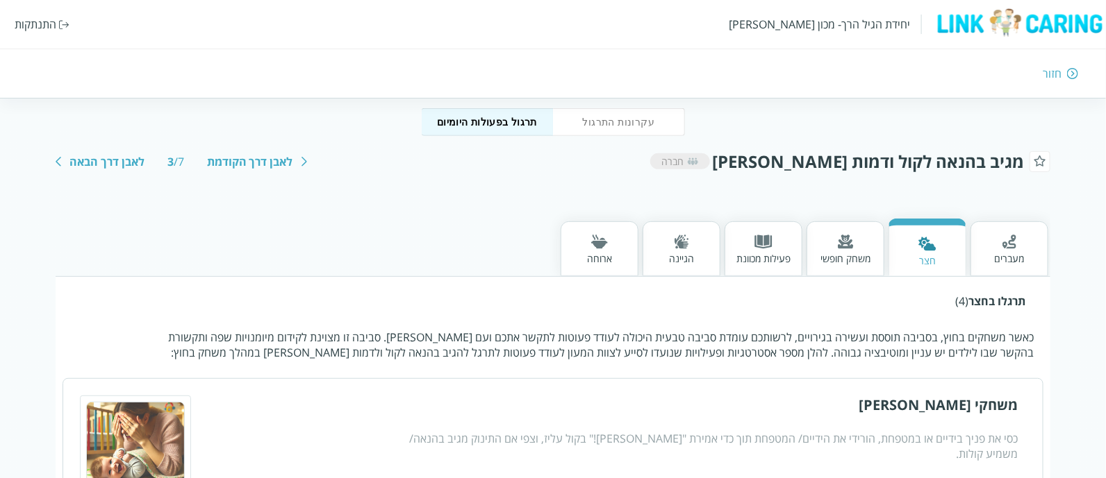
click at [817, 294] on div "תרגלו בחצר (4)" at bounding box center [552, 301] width 945 height 15
click at [843, 272] on div "משחק חופשי" at bounding box center [845, 249] width 78 height 55
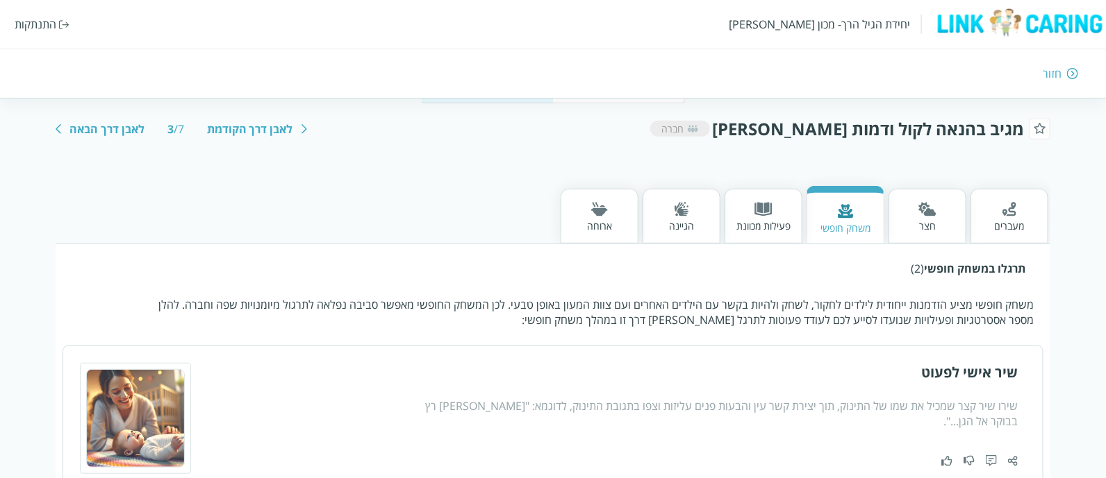
scroll to position [205, 0]
drag, startPoint x: 1010, startPoint y: 224, endPoint x: 1040, endPoint y: 250, distance: 39.3
click at [1010, 221] on div "מעברים" at bounding box center [1009, 226] width 30 height 13
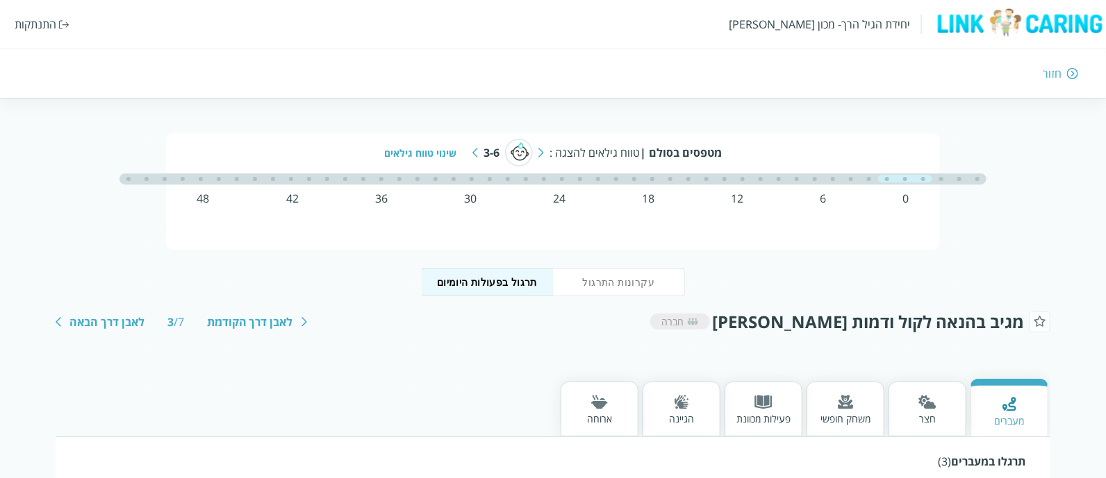
scroll to position [86, 0]
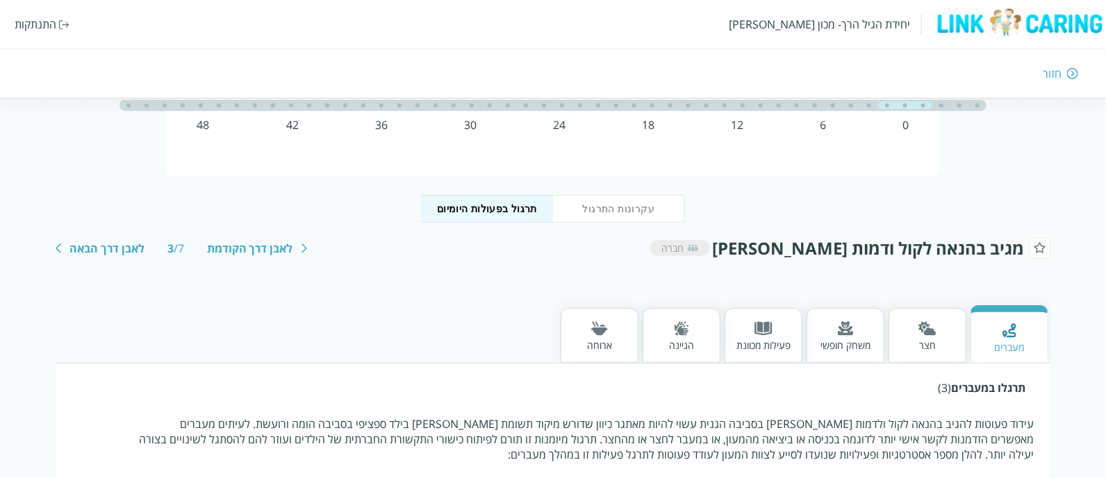
click at [127, 244] on div "לאבן דרך הבאה" at bounding box center [106, 248] width 75 height 15
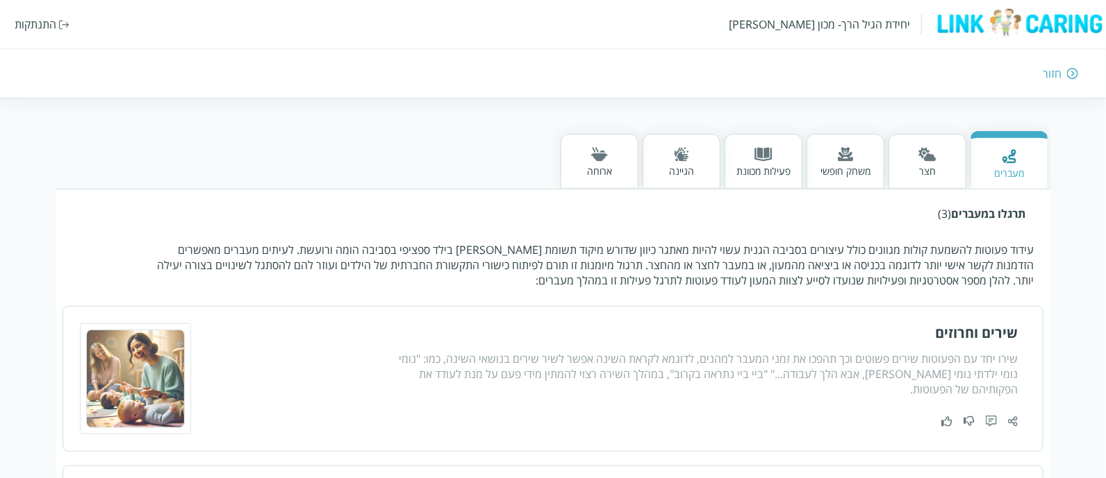
click at [672, 170] on div "הגיינה" at bounding box center [681, 171] width 25 height 13
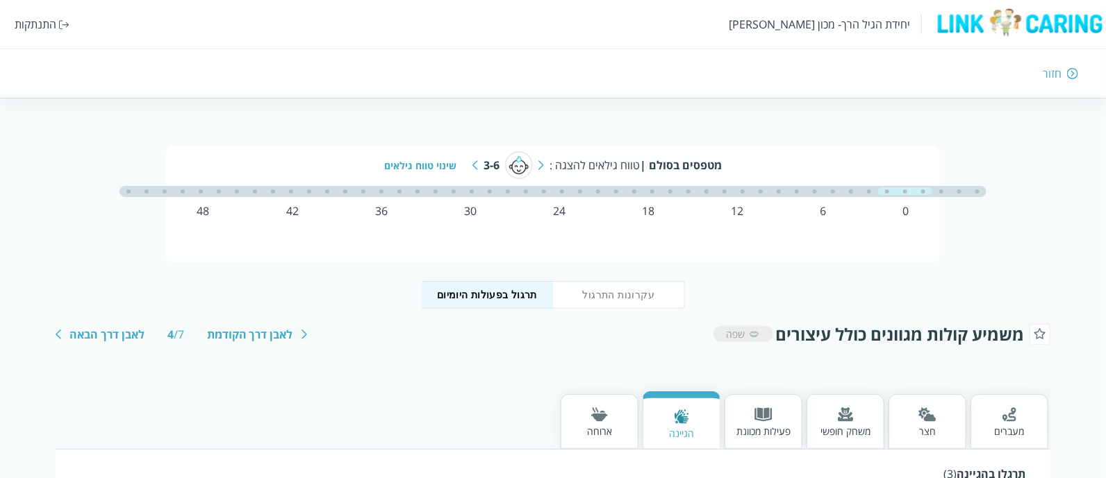
click at [478, 161] on img at bounding box center [475, 165] width 6 height 10
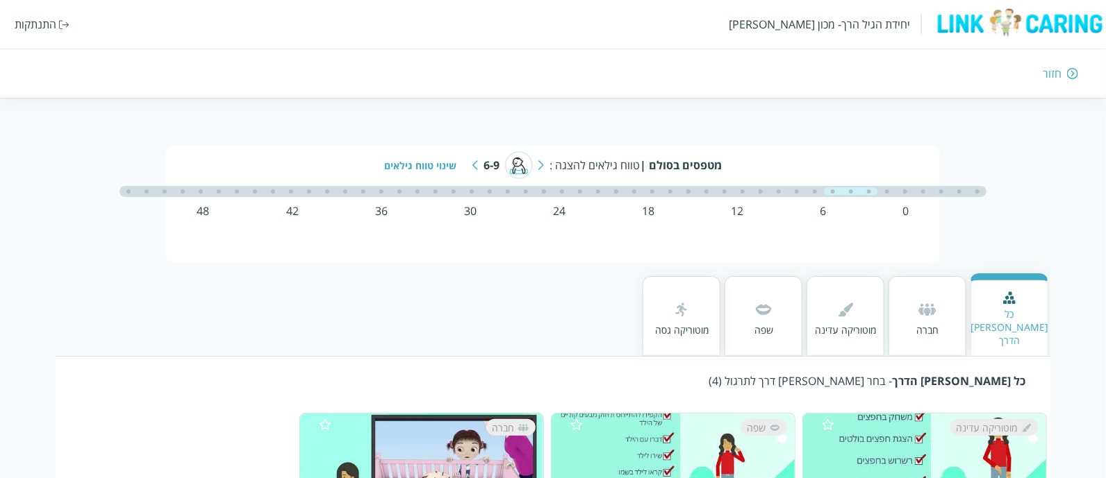
click at [939, 304] on div "חברה" at bounding box center [927, 316] width 78 height 80
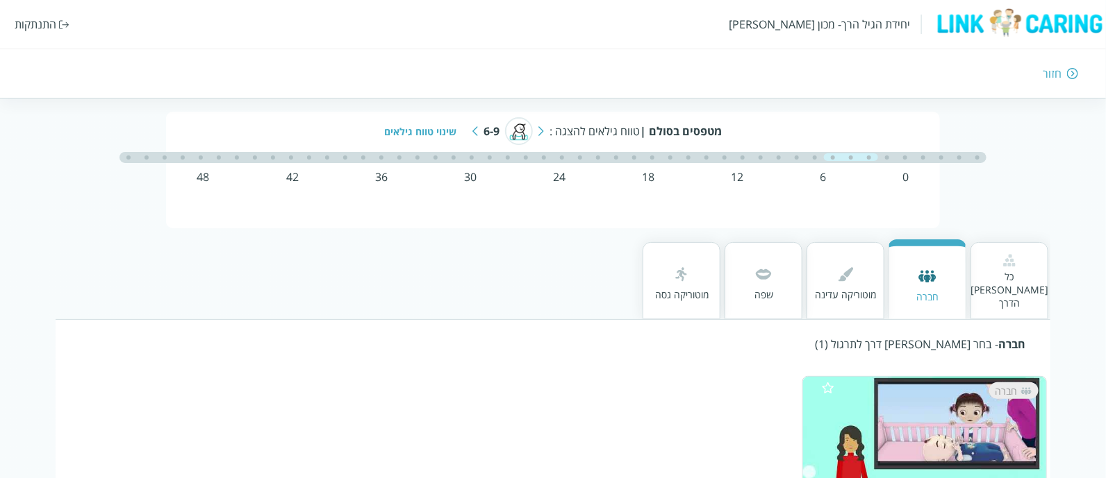
scroll to position [86, 0]
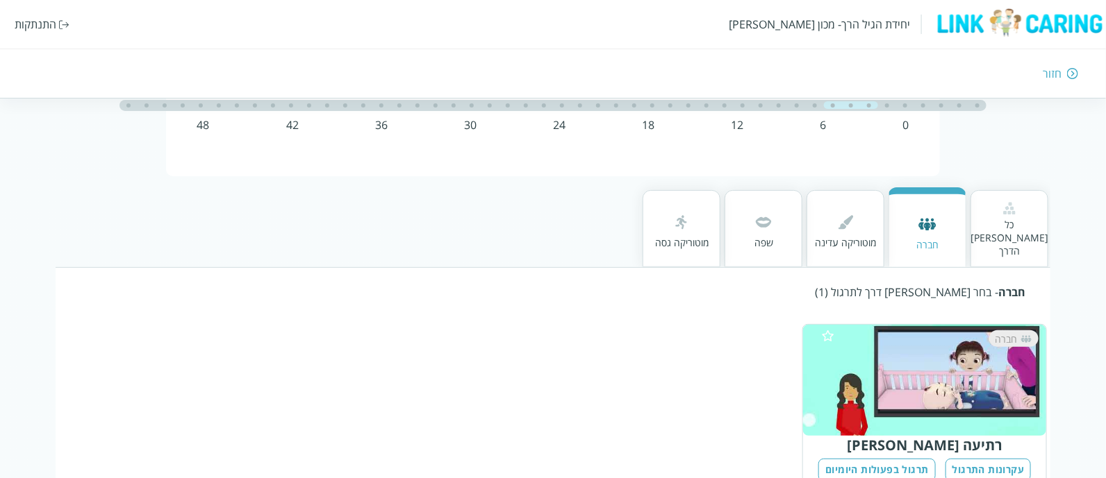
click at [986, 231] on div "כל [PERSON_NAME] הדרך" at bounding box center [1009, 238] width 78 height 40
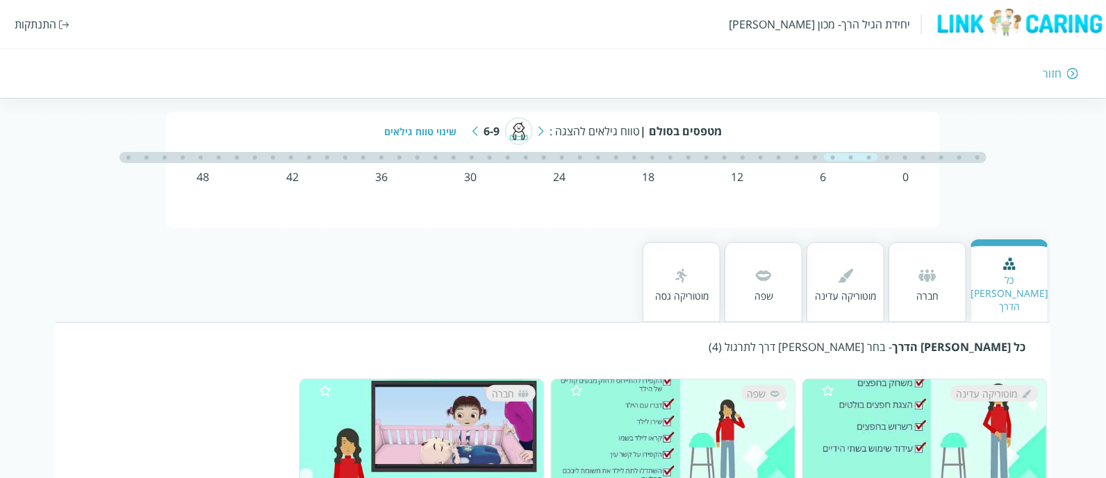
scroll to position [0, 0]
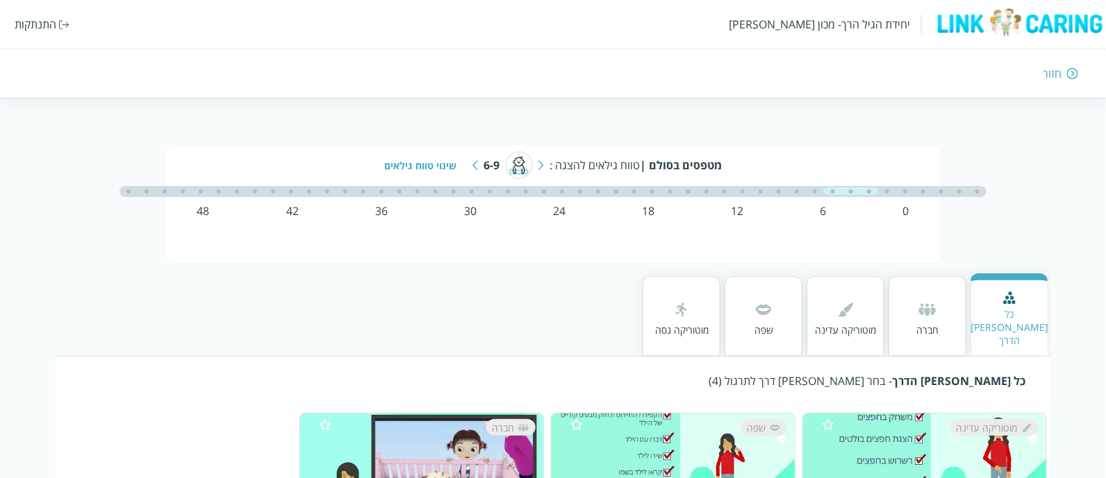
click at [483, 168] on div "6-9" at bounding box center [491, 165] width 16 height 15
click at [476, 164] on img at bounding box center [475, 165] width 6 height 10
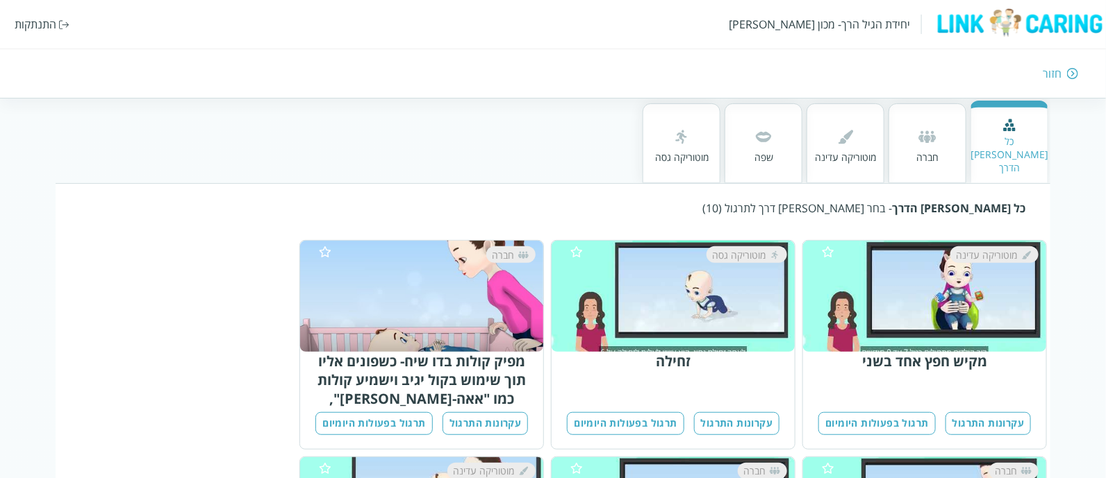
scroll to position [86, 0]
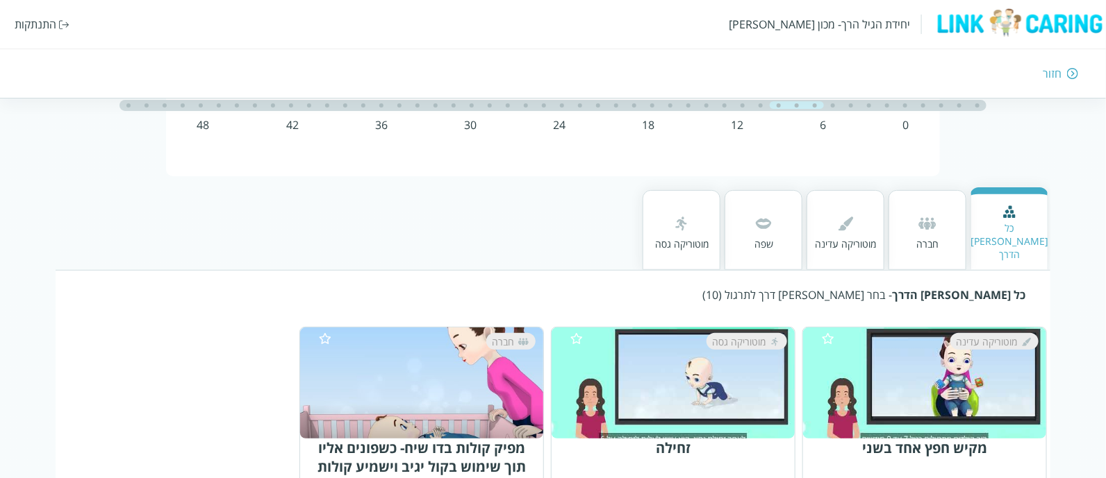
click at [917, 189] on div "כל [PERSON_NAME] הדרך חברה מוטוריקה עדינה שפה מוטוריקה גסה" at bounding box center [553, 223] width 995 height 94
click at [912, 211] on div "חברה" at bounding box center [927, 230] width 78 height 80
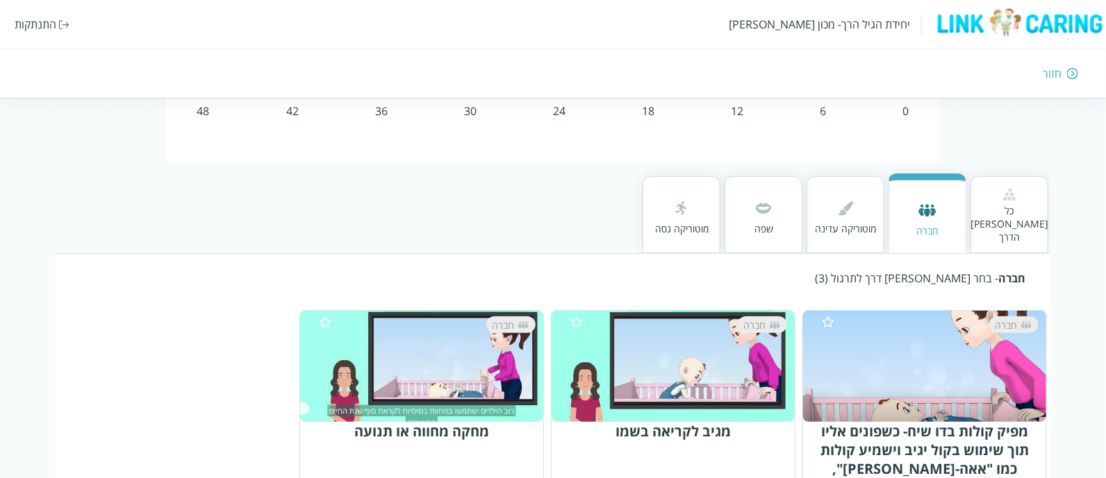
scroll to position [0, 0]
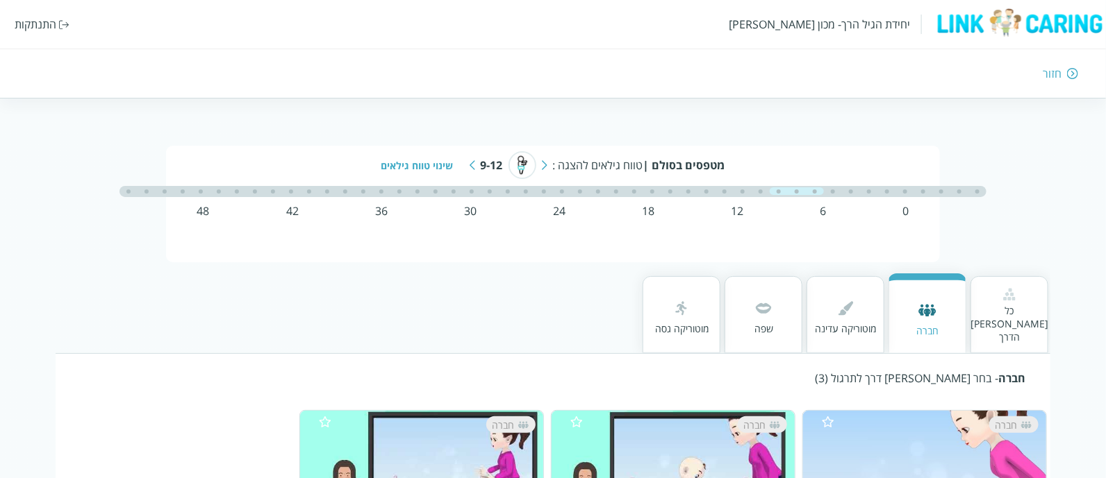
click at [1017, 279] on div "כל [PERSON_NAME] הדרך" at bounding box center [1009, 314] width 78 height 77
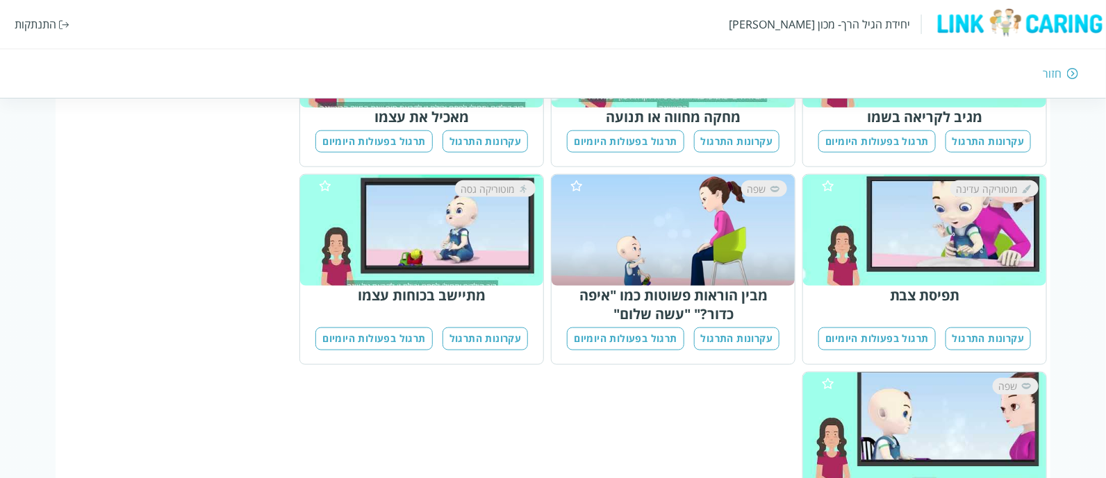
scroll to position [607, 0]
